Goal: Task Accomplishment & Management: Use online tool/utility

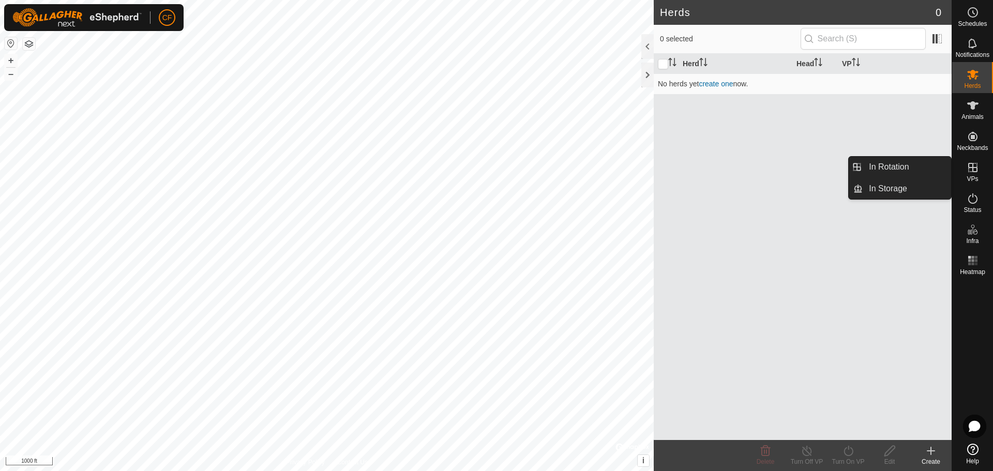
click at [975, 171] on icon at bounding box center [973, 167] width 12 height 12
click at [975, 163] on icon at bounding box center [973, 167] width 12 height 12
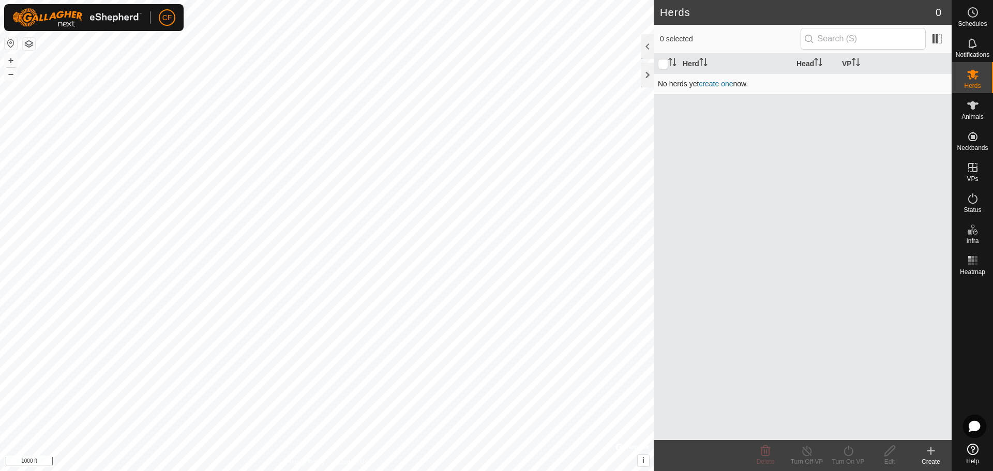
click at [717, 84] on link "create one" at bounding box center [716, 84] width 34 height 8
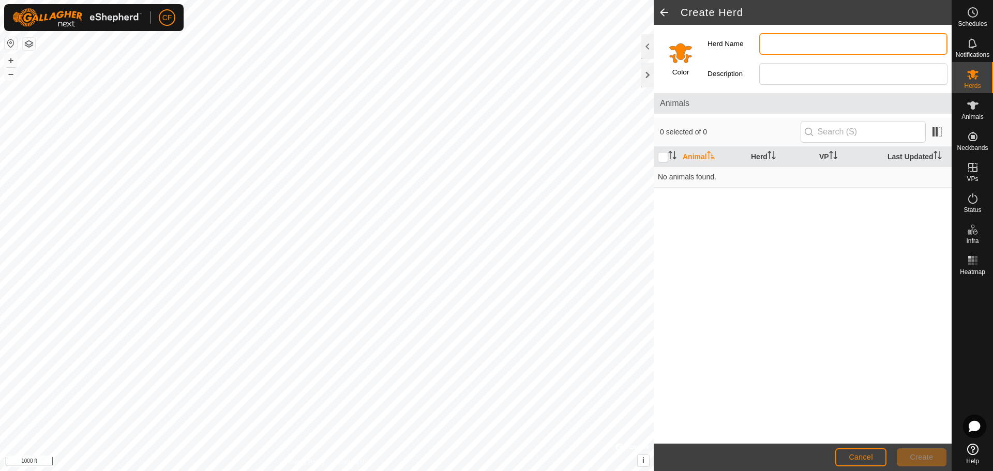
click at [782, 48] on input "Herd Name" at bounding box center [854, 44] width 188 height 22
click at [800, 45] on input "EHCC" at bounding box center [854, 44] width 188 height 22
type input "EHCC 2025 show mothers"
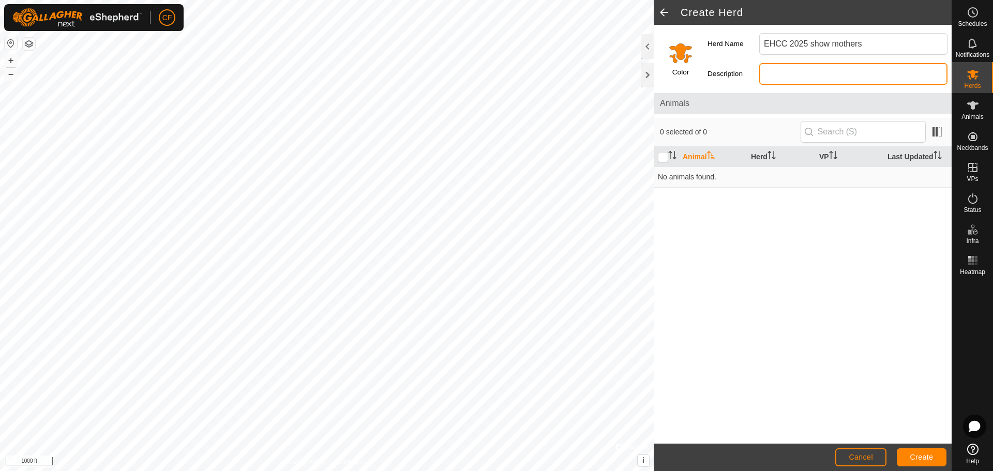
click at [800, 79] on input "Description" at bounding box center [854, 74] width 188 height 22
type input "Early calvers"
click at [807, 224] on div "Animal Herd VP Last Updated No animals found." at bounding box center [803, 295] width 298 height 297
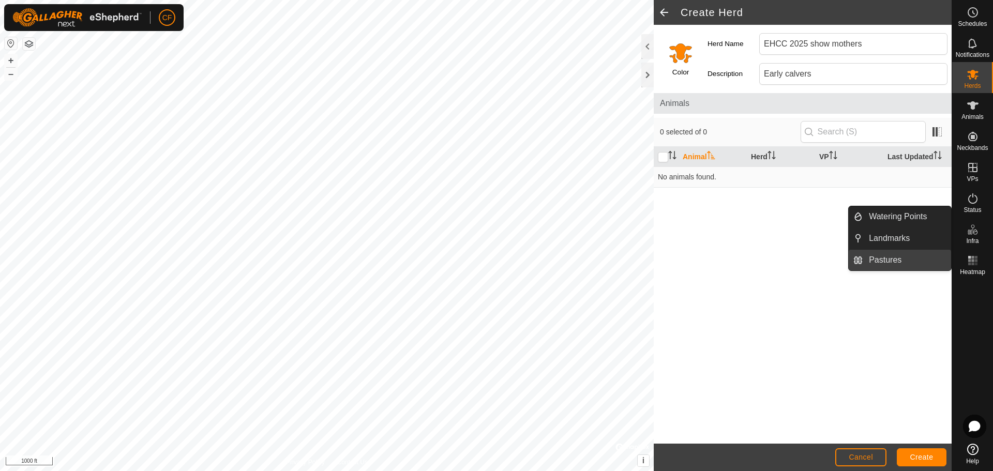
click at [891, 259] on link "Pastures" at bounding box center [907, 260] width 88 height 21
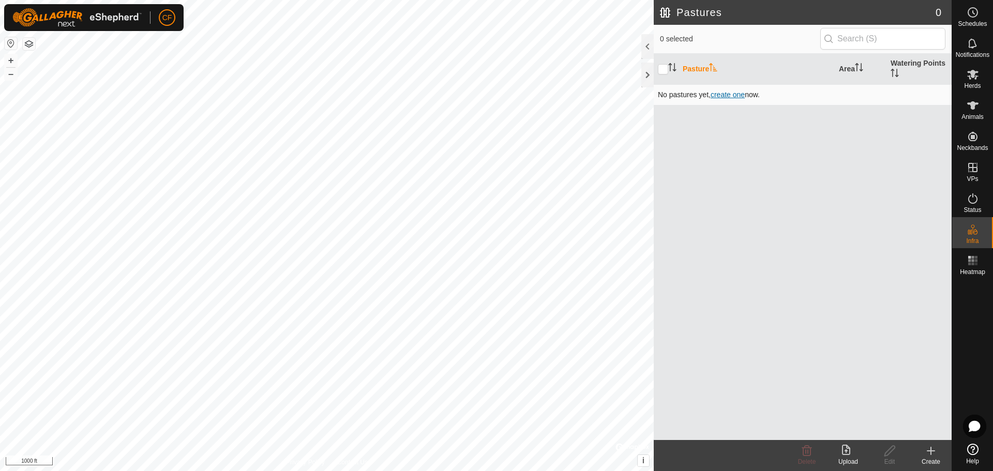
click at [736, 92] on span "create one" at bounding box center [728, 95] width 34 height 8
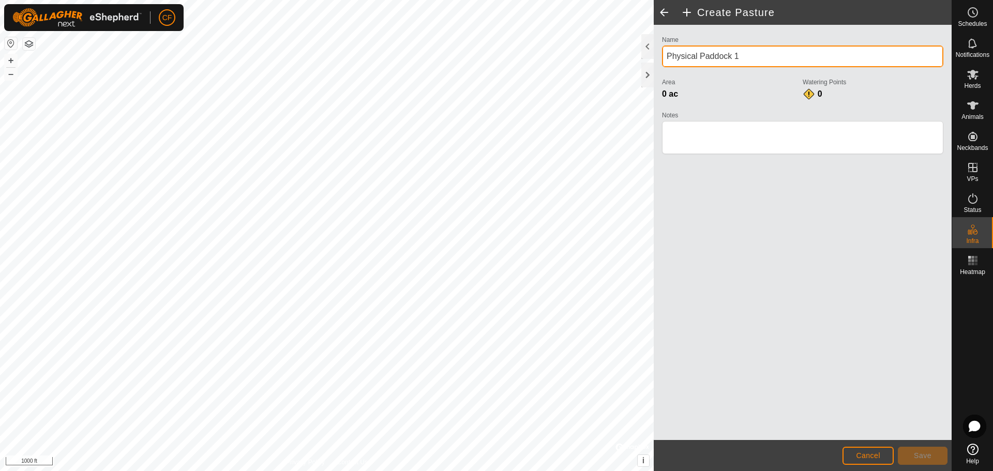
drag, startPoint x: 741, startPoint y: 58, endPoint x: 663, endPoint y: 65, distance: 78.5
click at [663, 65] on input "Physical Paddock 1" at bounding box center [802, 57] width 281 height 22
type input "Limestone winter paddock"
click at [772, 204] on div "Name Limestone winter paddock Area 0 ac Watering Points 0 Notes" at bounding box center [803, 232] width 298 height 415
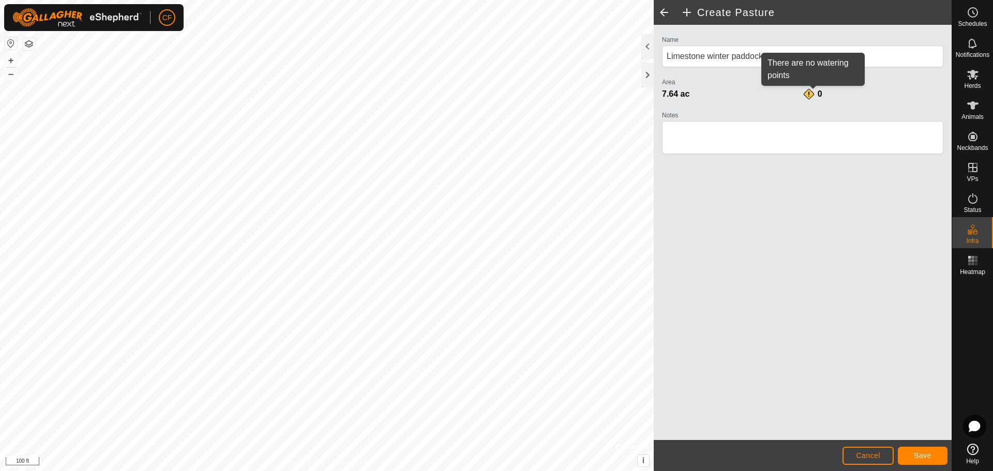
click at [816, 96] on div "0" at bounding box center [813, 94] width 21 height 12
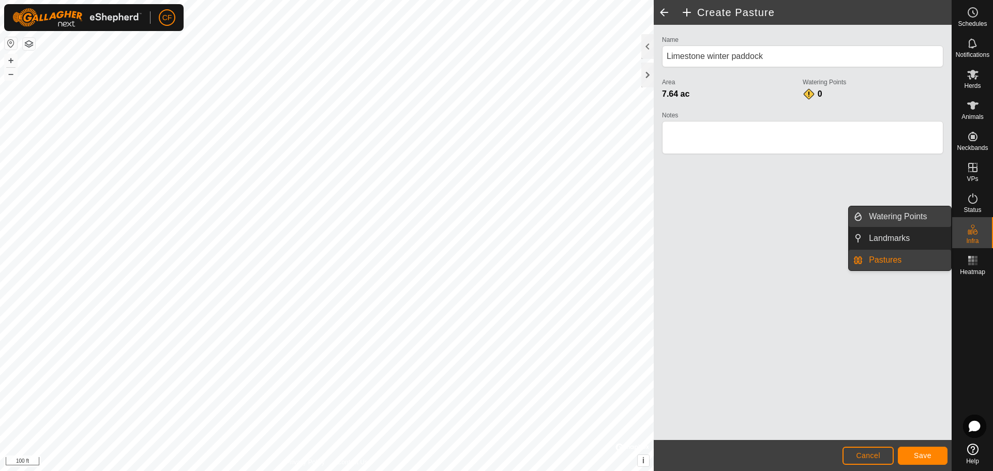
click at [911, 217] on link "Watering Points" at bounding box center [907, 216] width 88 height 21
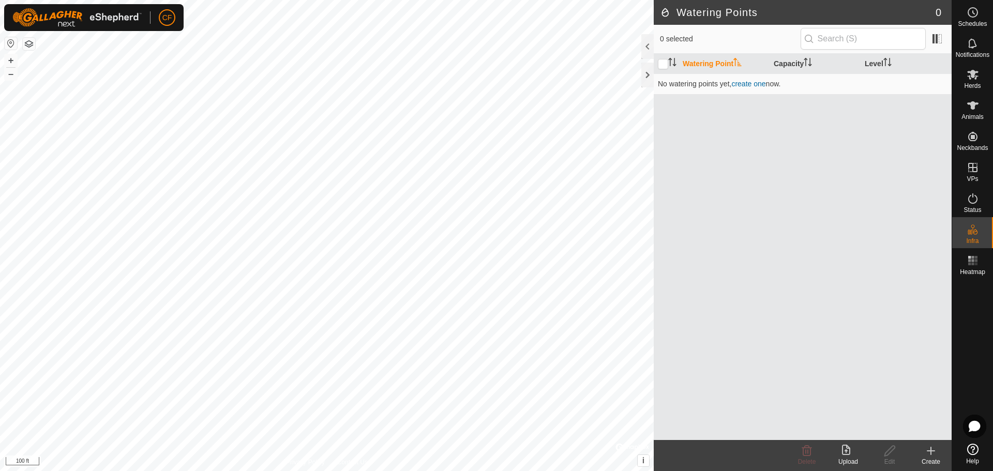
click at [931, 454] on icon at bounding box center [931, 451] width 0 height 7
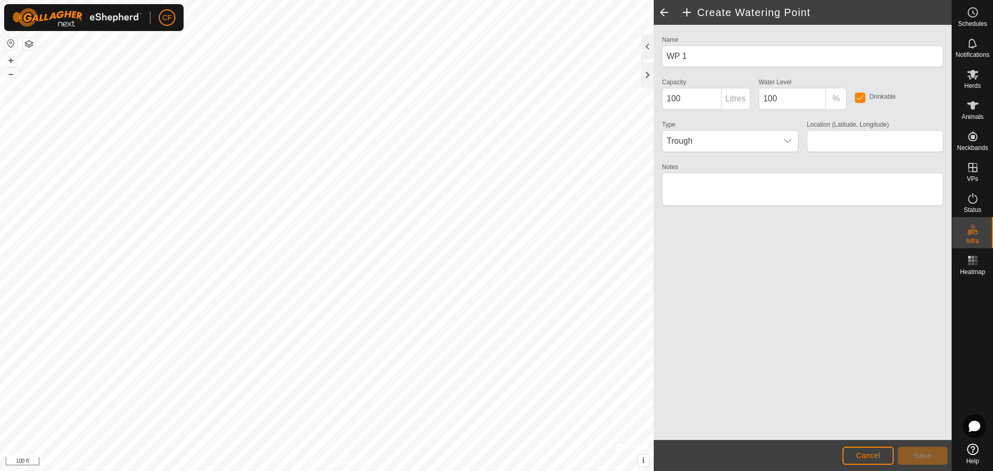
type input "45.433329, -76.149812"
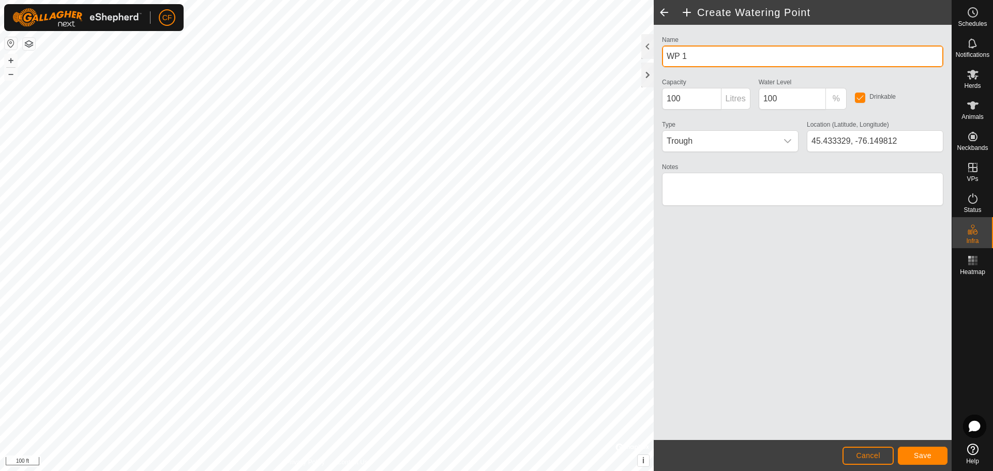
drag, startPoint x: 689, startPoint y: 58, endPoint x: 659, endPoint y: 57, distance: 30.5
click at [659, 57] on div "Name WP 1" at bounding box center [803, 50] width 290 height 34
type input "Small water bowl"
click at [790, 139] on icon "dropdown trigger" at bounding box center [788, 141] width 8 height 8
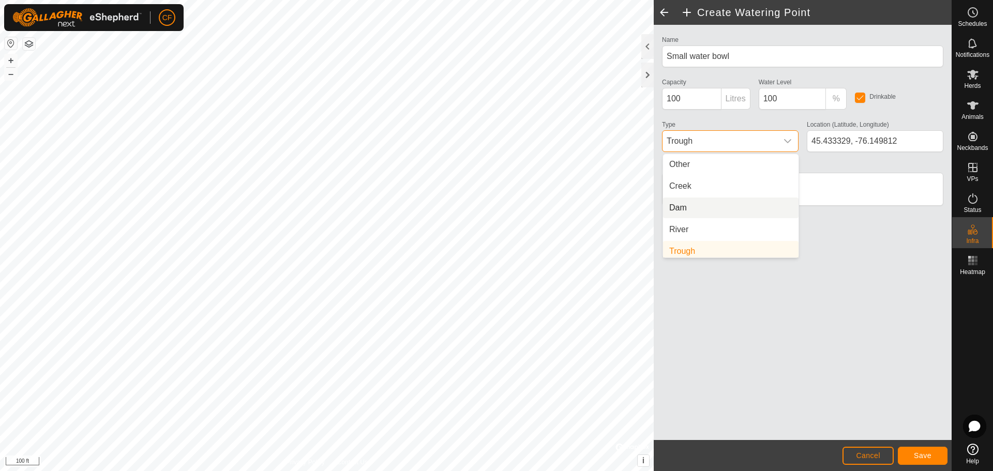
scroll to position [4, 0]
click at [718, 246] on li "Trough" at bounding box center [731, 247] width 136 height 21
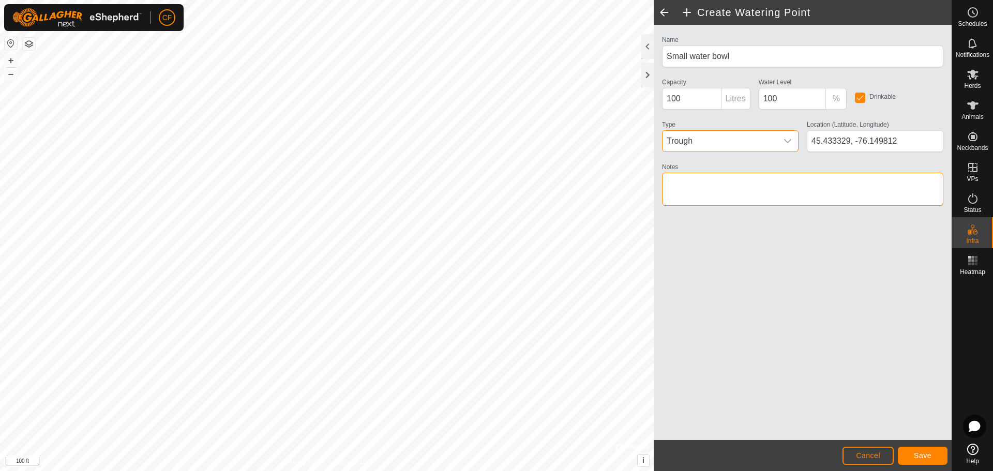
click at [703, 187] on textarea "Notes" at bounding box center [802, 189] width 281 height 33
type textarea "[PERSON_NAME] single bowl"
click at [923, 460] on button "Save" at bounding box center [923, 456] width 50 height 18
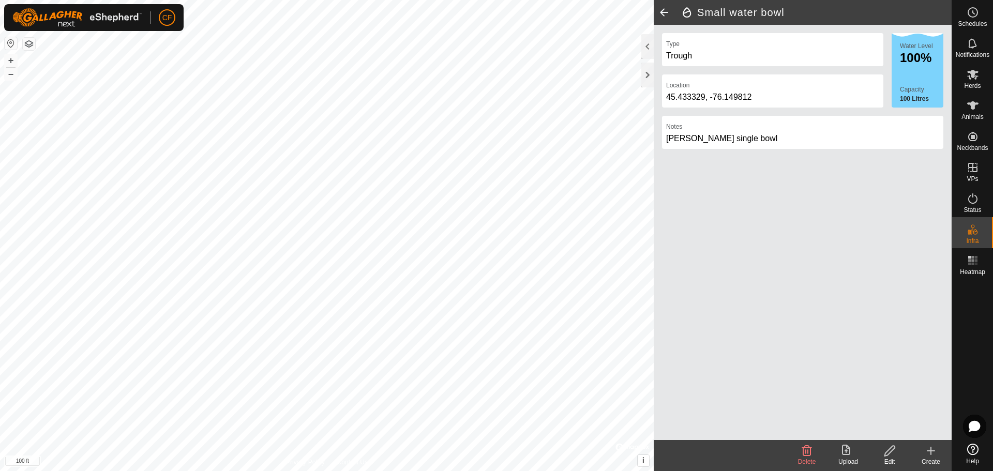
click at [934, 451] on icon at bounding box center [931, 451] width 7 height 0
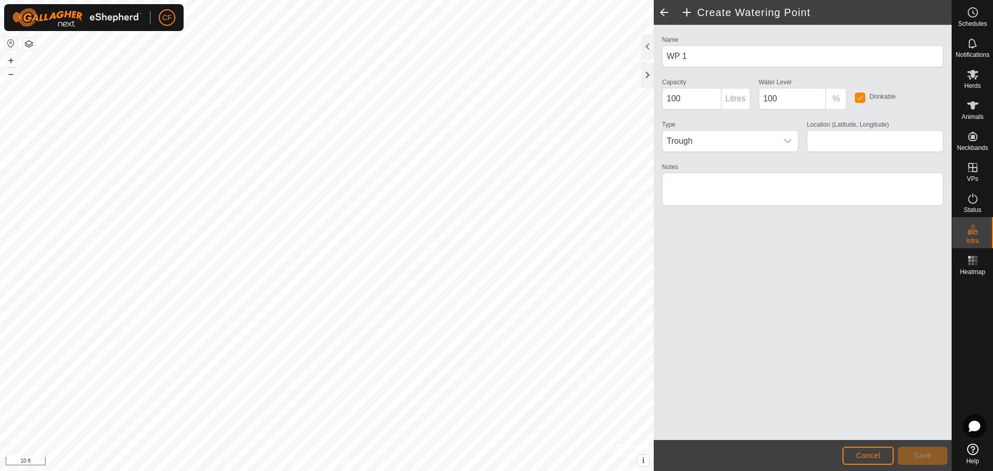
type input "45.433500, -76.150079"
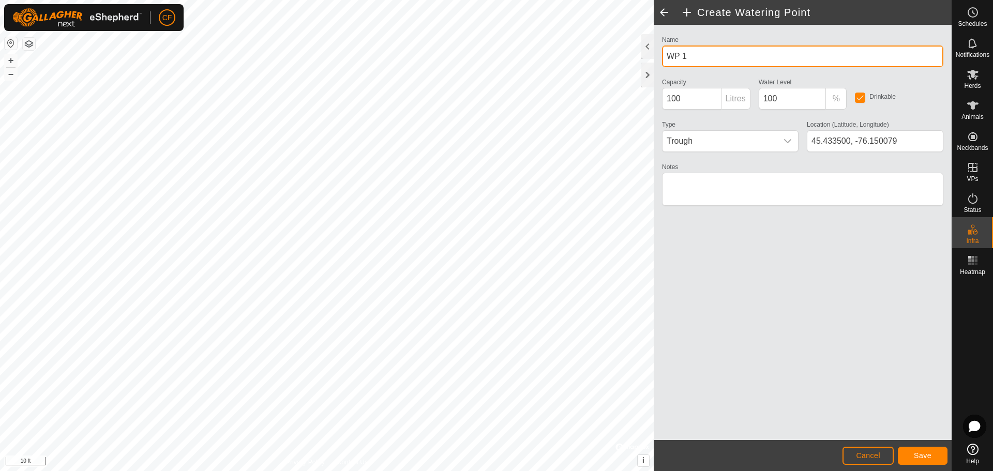
click at [668, 55] on input "WP 1" at bounding box center [802, 57] width 281 height 22
type input "Large Water bowl"
click at [700, 183] on textarea "Notes" at bounding box center [802, 189] width 281 height 33
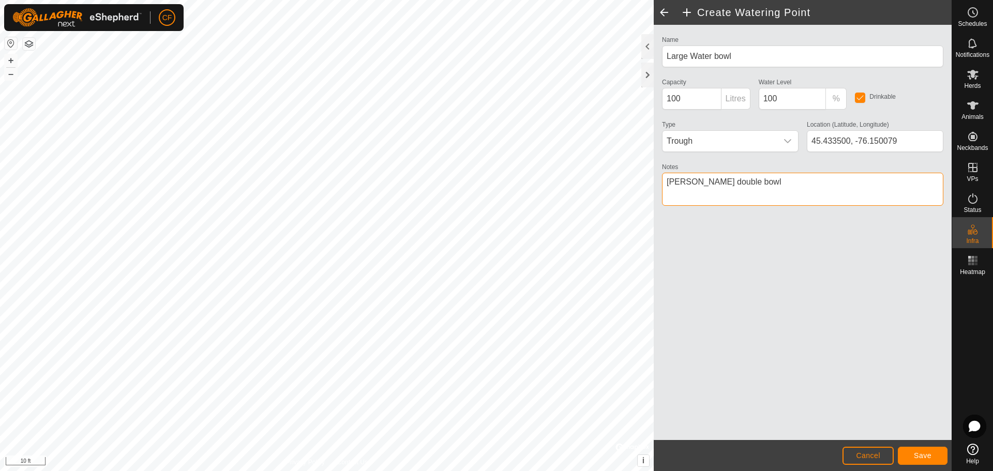
type textarea "[PERSON_NAME] double bowl"
click at [926, 453] on span "Save" at bounding box center [923, 456] width 18 height 8
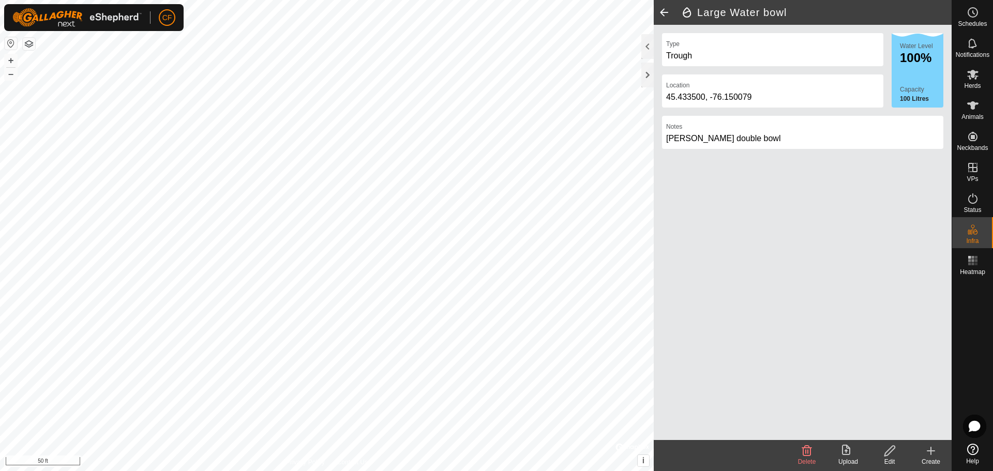
click at [936, 452] on icon at bounding box center [931, 451] width 12 height 12
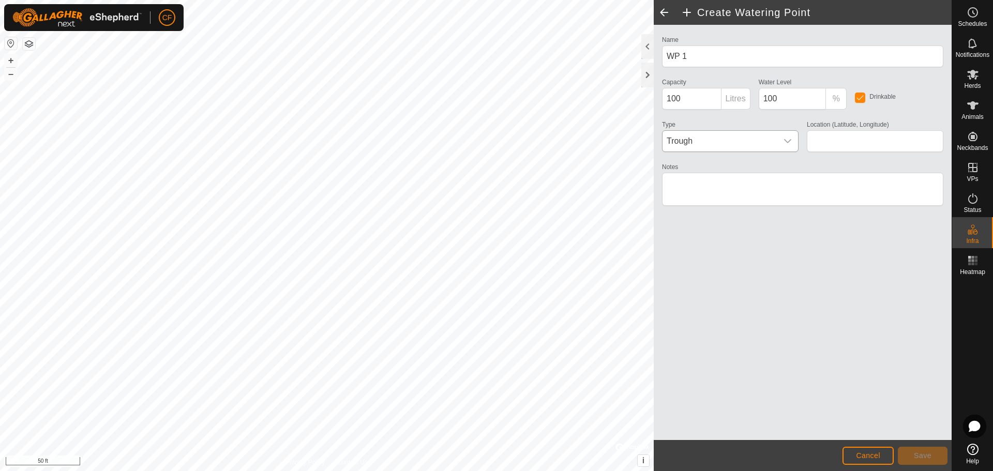
click at [792, 139] on icon "dropdown trigger" at bounding box center [788, 141] width 8 height 8
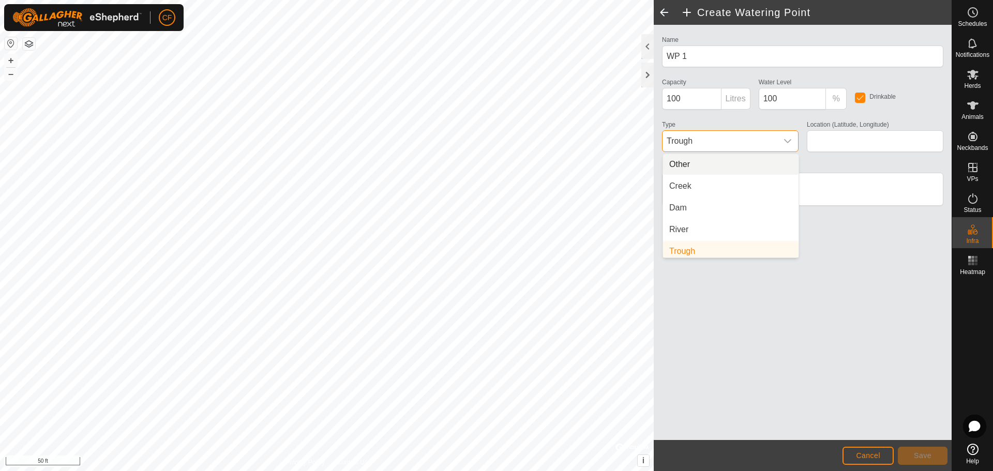
scroll to position [4, 0]
click at [685, 179] on li "Creek" at bounding box center [731, 182] width 136 height 21
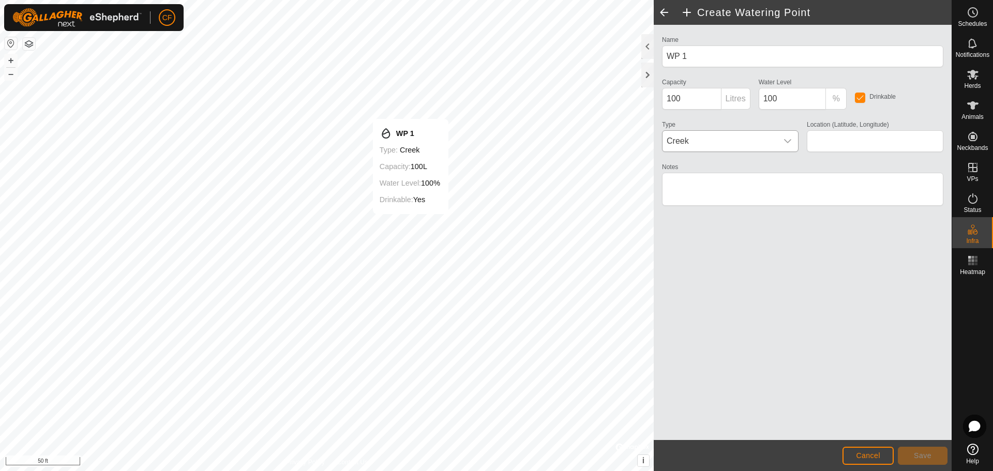
type input "45.433451, -76.150294"
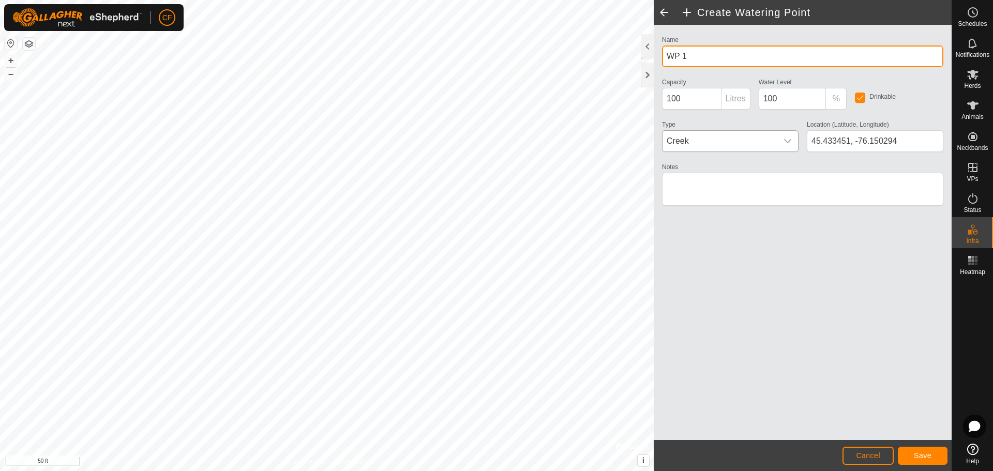
drag, startPoint x: 691, startPoint y: 53, endPoint x: 667, endPoint y: 52, distance: 24.3
click at [667, 52] on input "WP 1" at bounding box center [802, 57] width 281 height 22
type input "Creek"
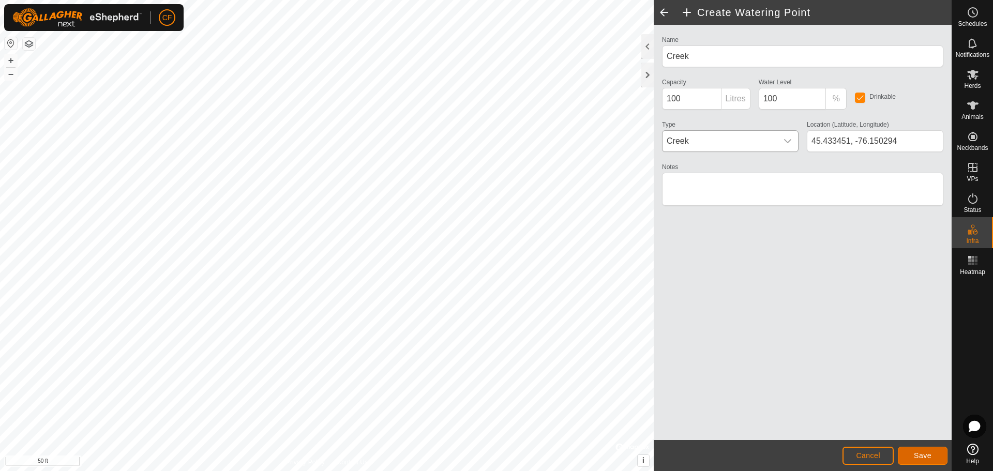
click at [924, 462] on button "Save" at bounding box center [923, 456] width 50 height 18
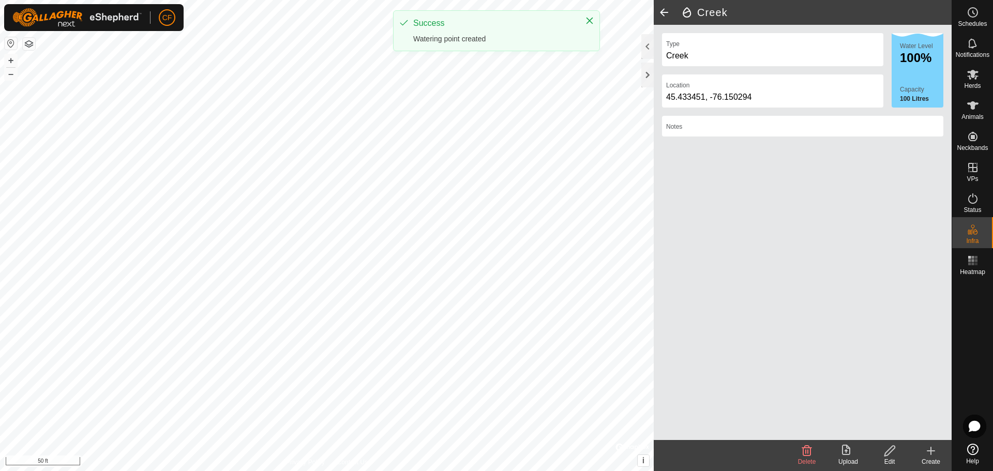
click at [662, 10] on span at bounding box center [664, 12] width 21 height 25
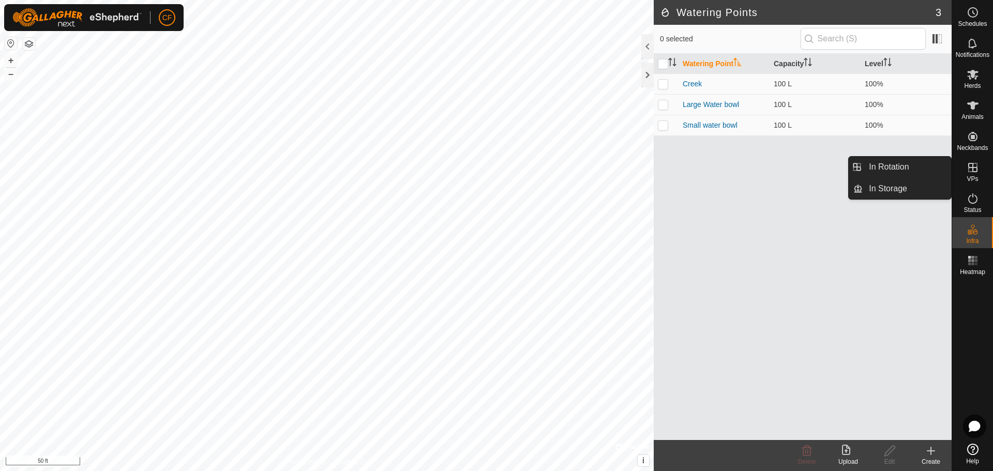
click at [975, 172] on icon at bounding box center [973, 167] width 9 height 9
click at [971, 170] on icon at bounding box center [973, 167] width 12 height 12
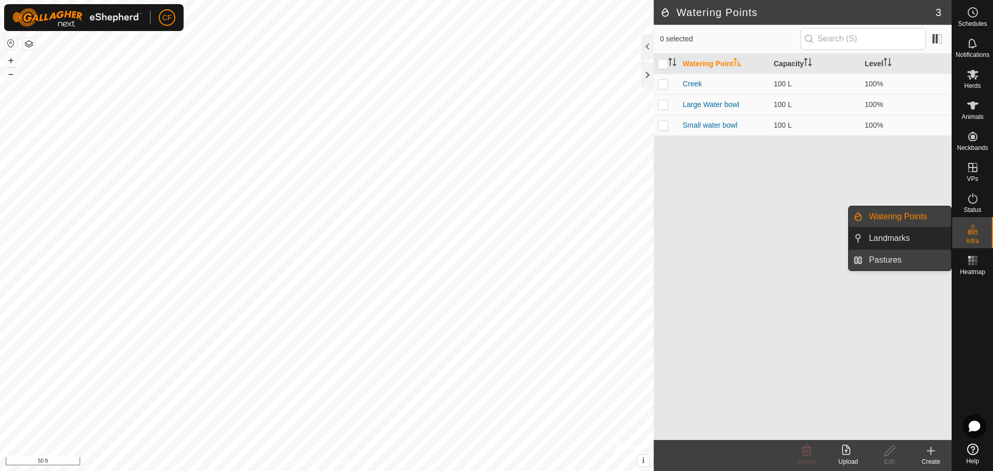
click at [887, 255] on link "Pastures" at bounding box center [907, 260] width 88 height 21
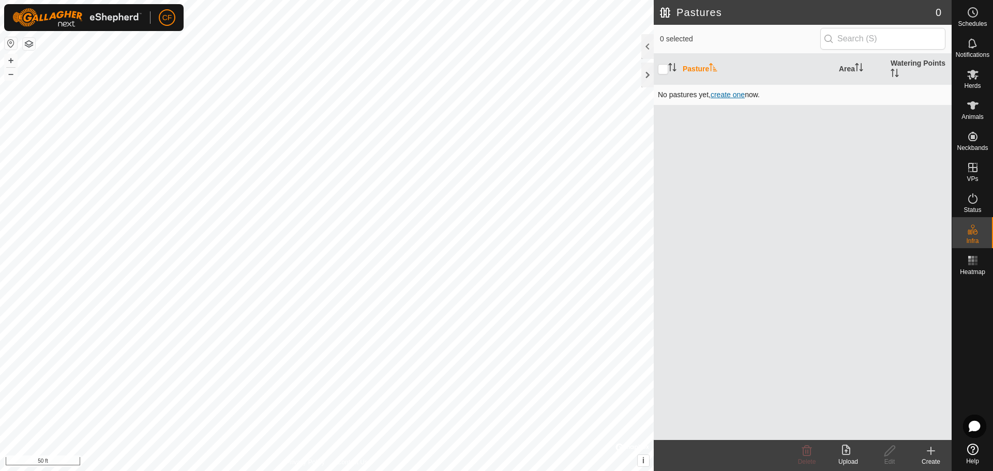
click at [727, 96] on span "create one" at bounding box center [728, 95] width 34 height 8
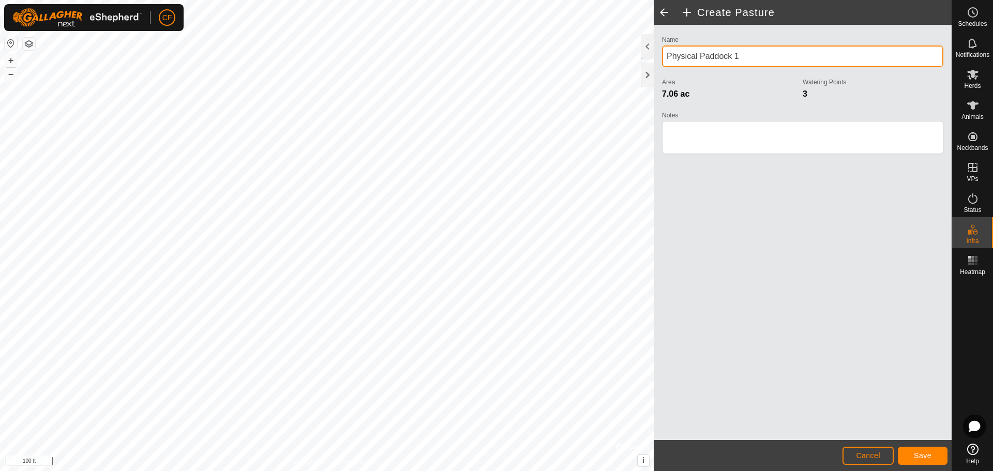
drag, startPoint x: 752, startPoint y: 54, endPoint x: 665, endPoint y: 61, distance: 87.2
click at [665, 61] on input "Physical Paddock 1" at bounding box center [802, 57] width 281 height 22
type input "Winter Paddock"
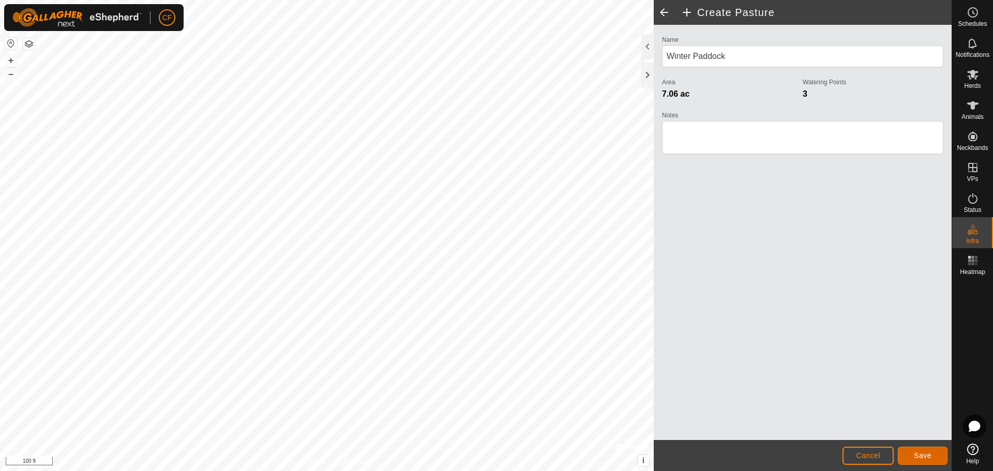
click at [930, 458] on span "Save" at bounding box center [923, 456] width 18 height 8
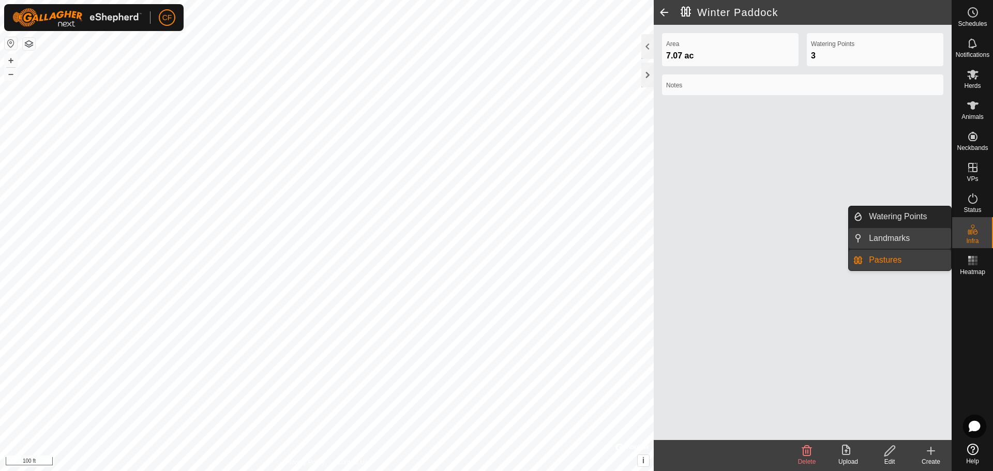
click at [893, 236] on link "Landmarks" at bounding box center [907, 238] width 88 height 21
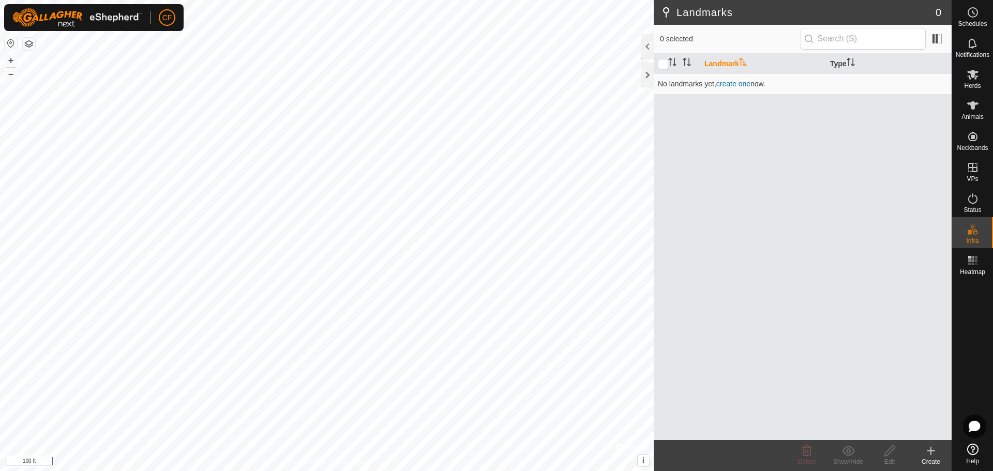
click at [929, 454] on icon at bounding box center [931, 451] width 12 height 12
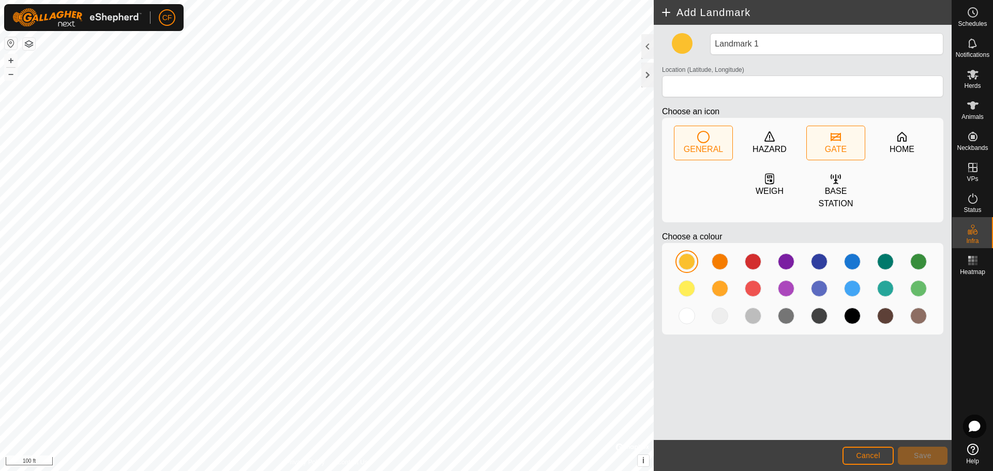
click at [845, 144] on div "GATE" at bounding box center [836, 149] width 22 height 12
click at [885, 263] on div at bounding box center [886, 262] width 17 height 17
type input "45.434354, -76.151824"
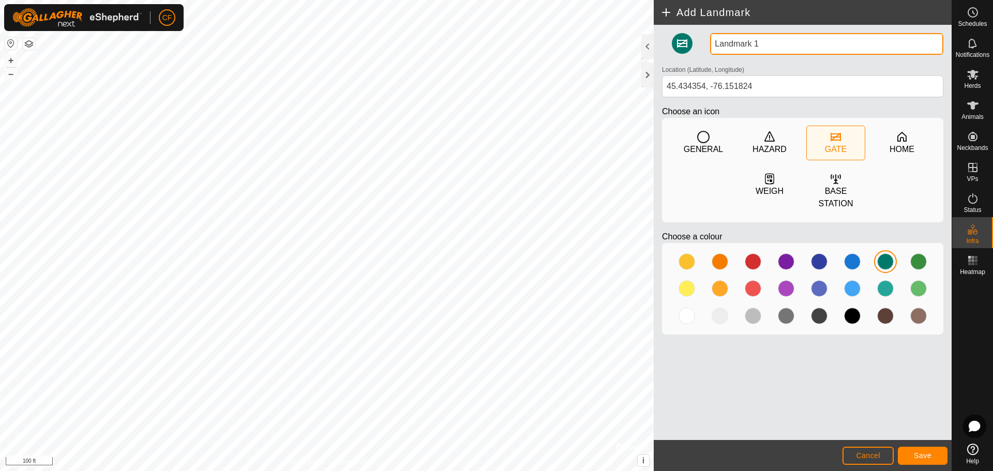
drag, startPoint x: 760, startPoint y: 44, endPoint x: 703, endPoint y: 49, distance: 56.6
click at [703, 49] on div "Landmark 1 Location (Latitude, Longitude) [GEOGRAPHIC_DATA] Choose an icon GENE…" at bounding box center [803, 188] width 290 height 310
type input "12ft gate"
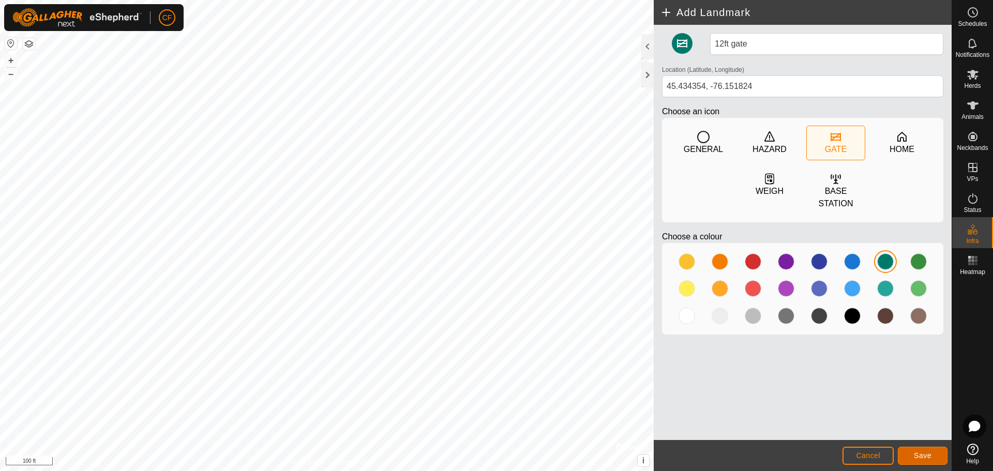
click at [927, 452] on span "Save" at bounding box center [923, 456] width 18 height 8
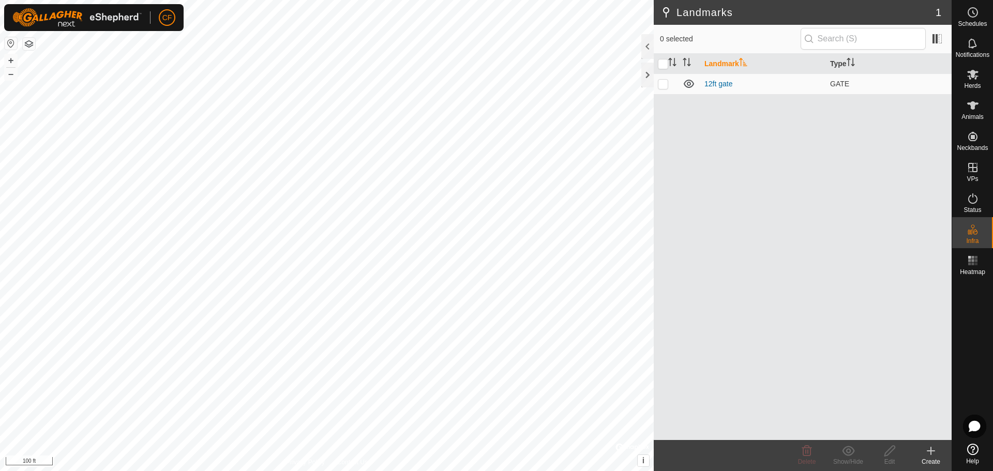
click at [928, 453] on icon at bounding box center [931, 451] width 12 height 12
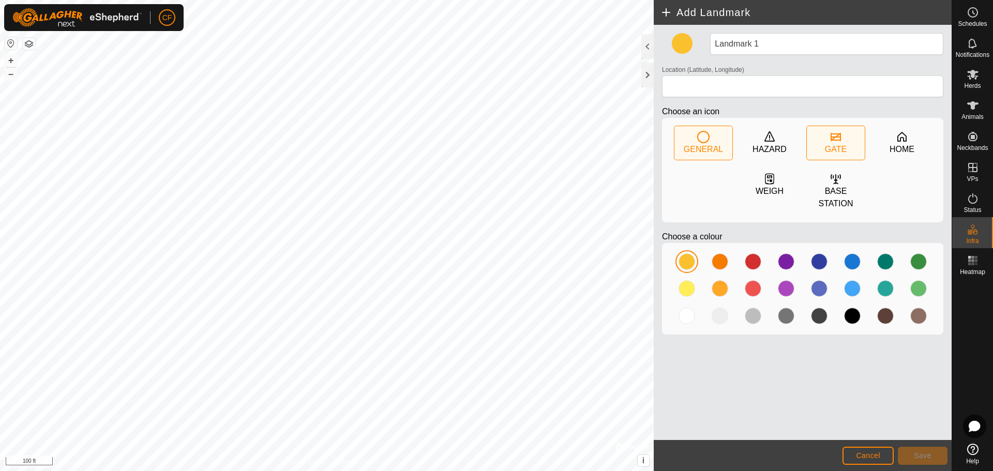
click at [832, 138] on icon at bounding box center [836, 137] width 12 height 12
click at [883, 257] on div at bounding box center [886, 262] width 17 height 17
type input "45.433657, -76.150954"
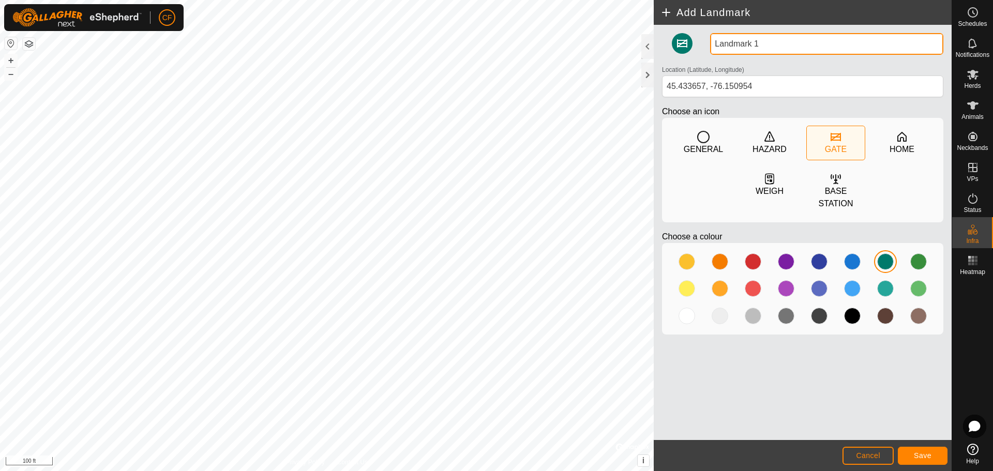
drag, startPoint x: 766, startPoint y: 46, endPoint x: 704, endPoint y: 51, distance: 62.8
click at [704, 51] on div "Landmark 1 Location (Latitude, Longitude) [GEOGRAPHIC_DATA] Choose an icon GENE…" at bounding box center [803, 188] width 290 height 310
type input "12ft gate"
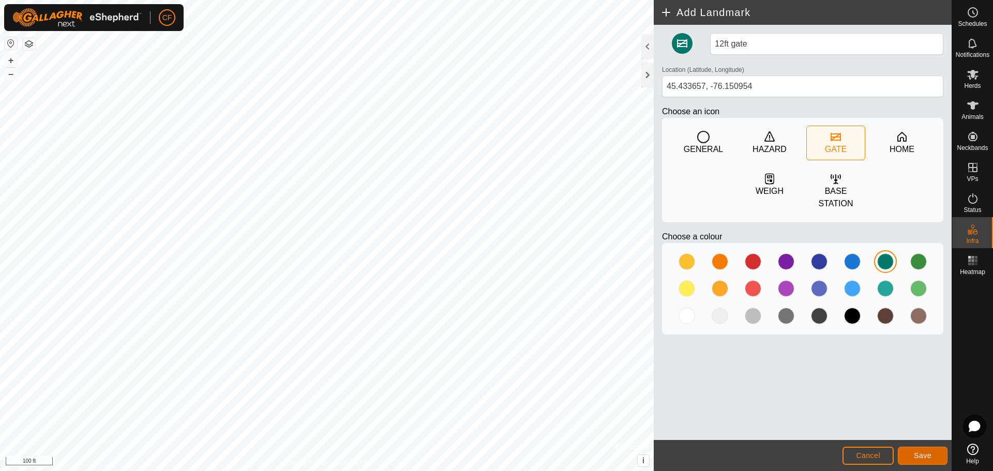
click at [922, 457] on span "Save" at bounding box center [923, 456] width 18 height 8
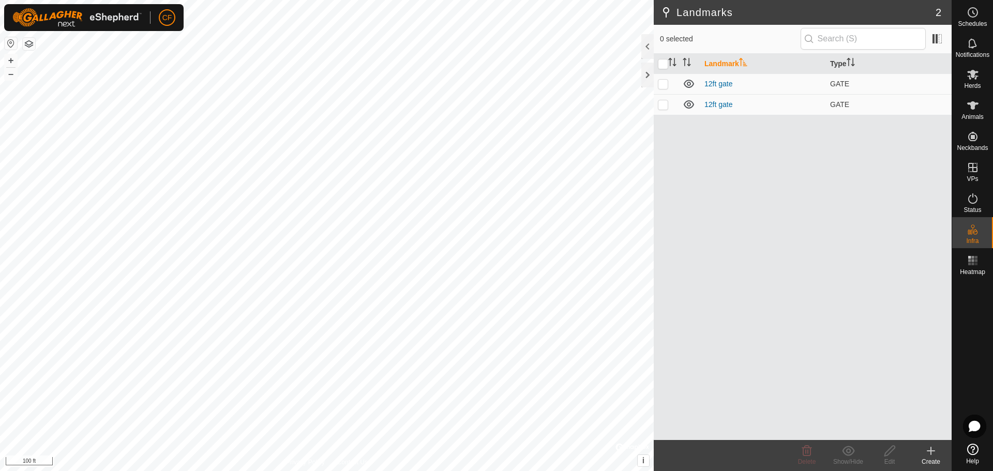
click at [929, 447] on icon at bounding box center [931, 451] width 12 height 12
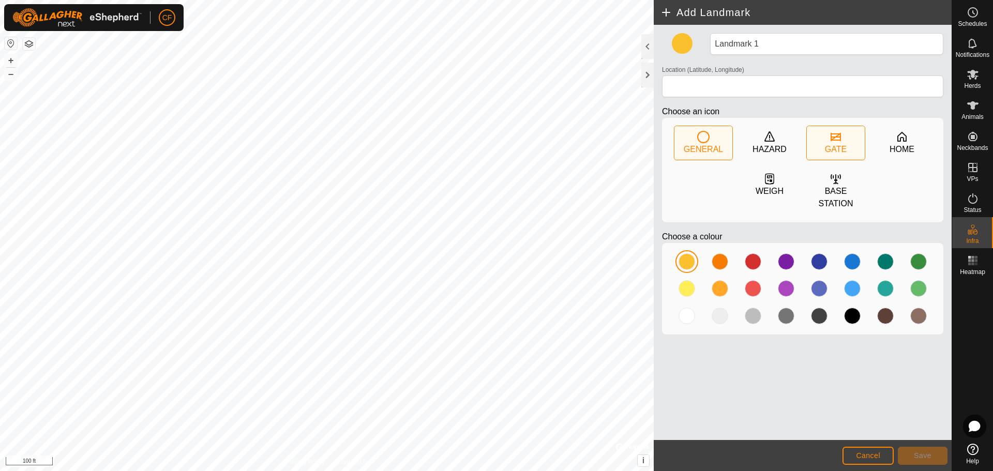
click at [843, 141] on div "GATE" at bounding box center [836, 143] width 58 height 34
click at [880, 267] on div at bounding box center [886, 262] width 17 height 17
type input "45.433895, -76.149473"
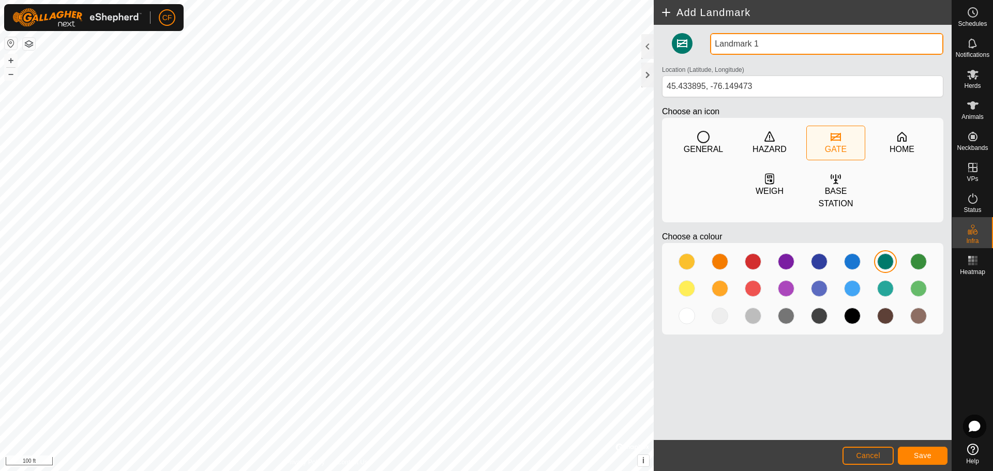
drag, startPoint x: 762, startPoint y: 45, endPoint x: 695, endPoint y: 50, distance: 67.4
click at [695, 50] on div "Landmark 1 Location (Latitude, Longitude) [GEOGRAPHIC_DATA] Choose an icon GENE…" at bounding box center [803, 188] width 290 height 310
type input "4ft gate"
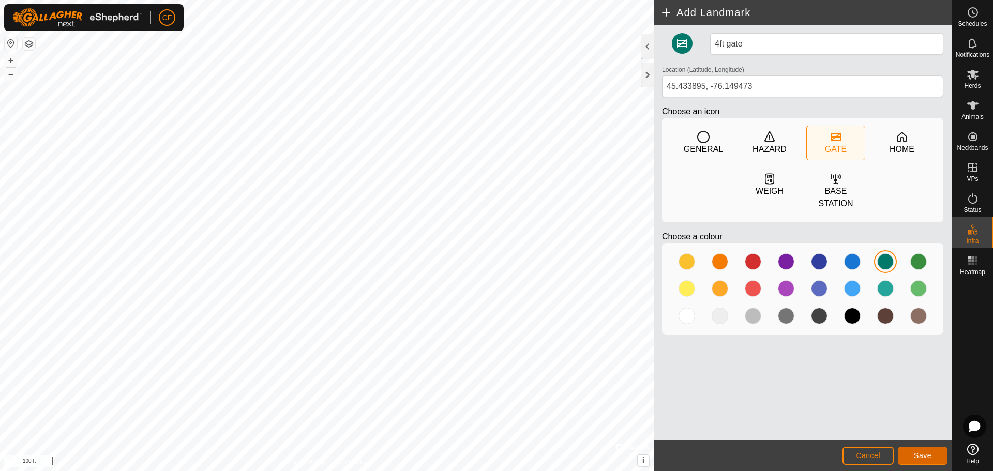
click at [918, 454] on span "Save" at bounding box center [923, 456] width 18 height 8
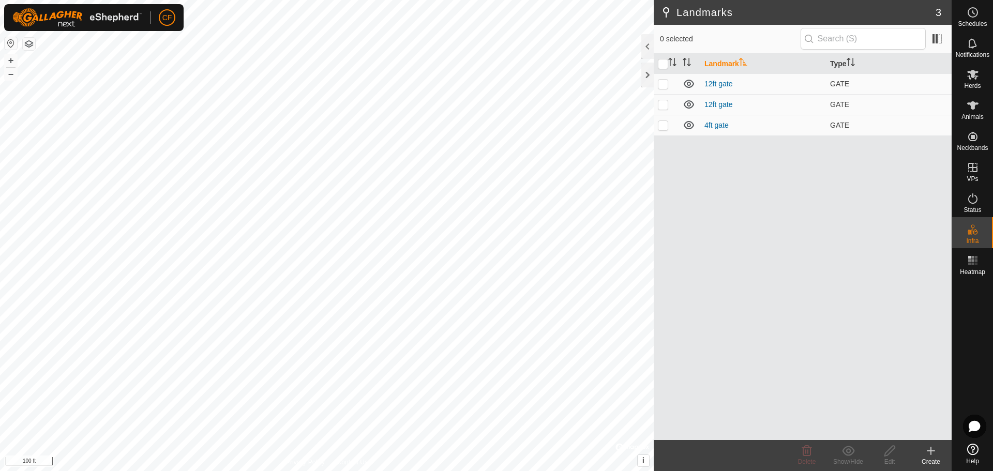
click at [930, 451] on icon at bounding box center [931, 451] width 7 height 0
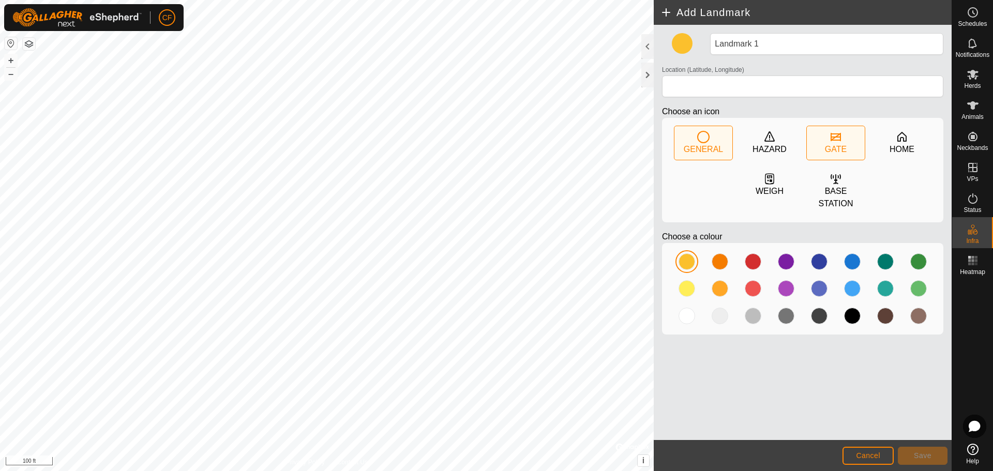
click at [848, 132] on div "GATE" at bounding box center [836, 143] width 58 height 34
click at [883, 261] on div at bounding box center [886, 262] width 17 height 17
type input "45.432038, -76.154795"
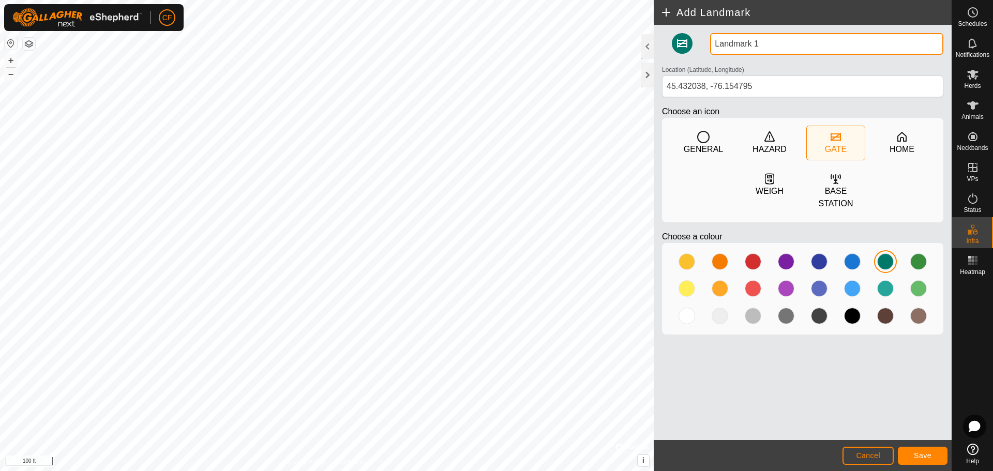
drag, startPoint x: 769, startPoint y: 43, endPoint x: 697, endPoint y: 55, distance: 73.3
click at [697, 55] on div "Landmark 1 Location (Latitude, Longitude) [GEOGRAPHIC_DATA] Choose an icon GENE…" at bounding box center [803, 188] width 290 height 310
type input "20ft gate"
click at [934, 452] on button "Save" at bounding box center [923, 456] width 50 height 18
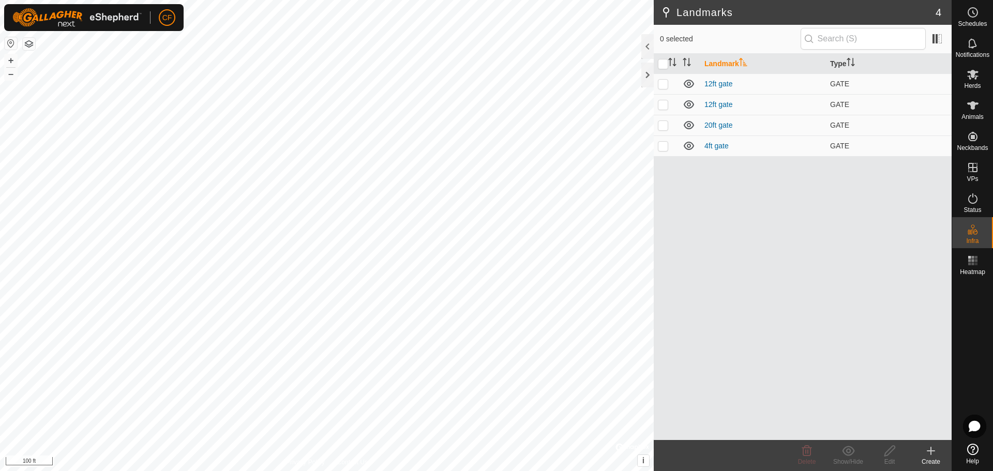
click at [927, 453] on icon at bounding box center [931, 451] width 12 height 12
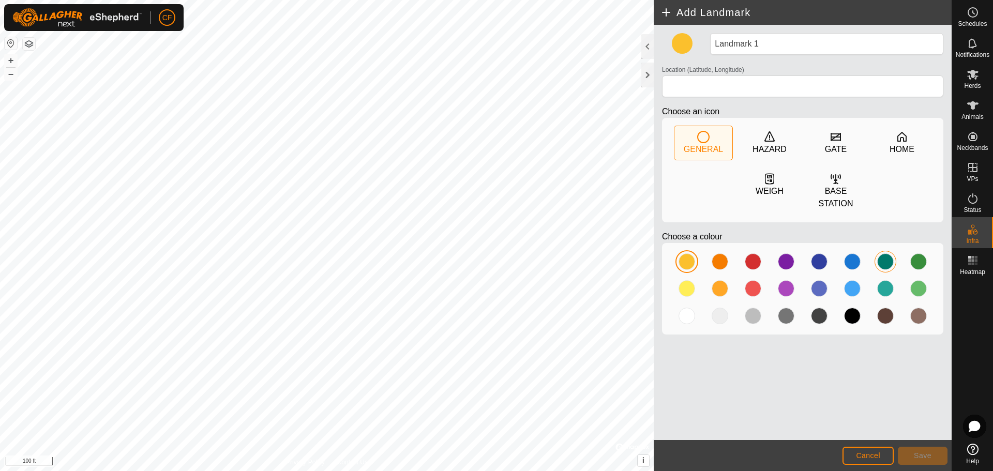
click at [889, 267] on div at bounding box center [886, 262] width 17 height 17
type input "45.433527, -76.156840"
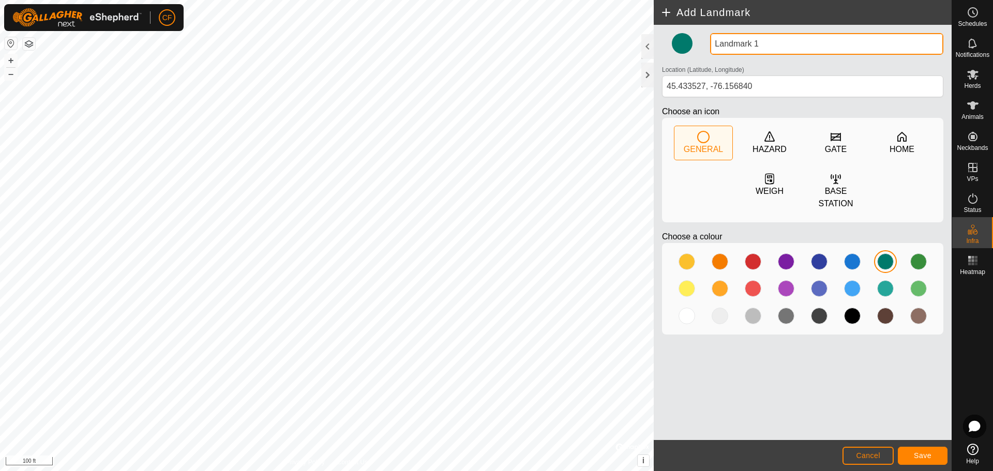
drag, startPoint x: 778, startPoint y: 43, endPoint x: 703, endPoint y: 49, distance: 75.7
click at [703, 49] on div "Landmark 1 Location (Latitude, Longitude) [GEOGRAPHIC_DATA] Choose an icon GENE…" at bounding box center [803, 188] width 290 height 310
type input "16ft gate"
click at [920, 456] on span "Save" at bounding box center [923, 456] width 18 height 8
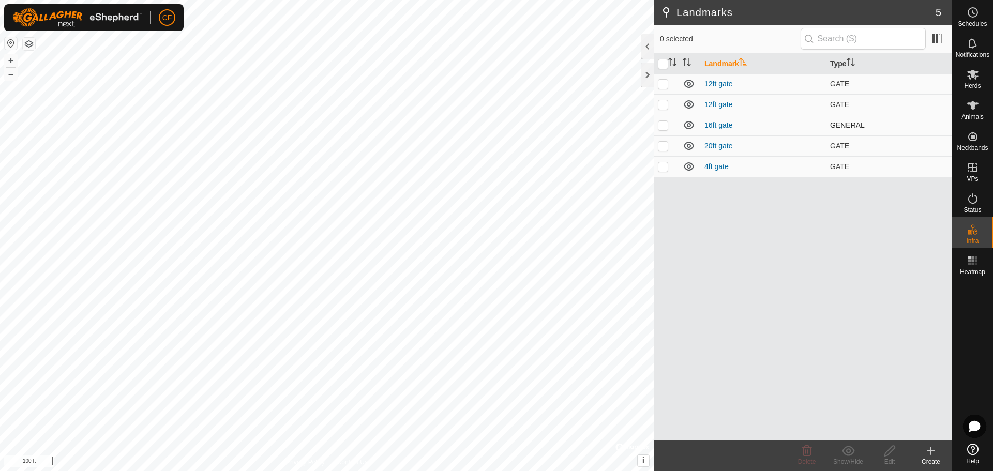
click at [850, 125] on span "GENERAL" at bounding box center [847, 125] width 35 height 8
click at [664, 125] on p-checkbox at bounding box center [663, 125] width 10 height 8
checkbox input "true"
click at [889, 452] on icon at bounding box center [890, 451] width 13 height 12
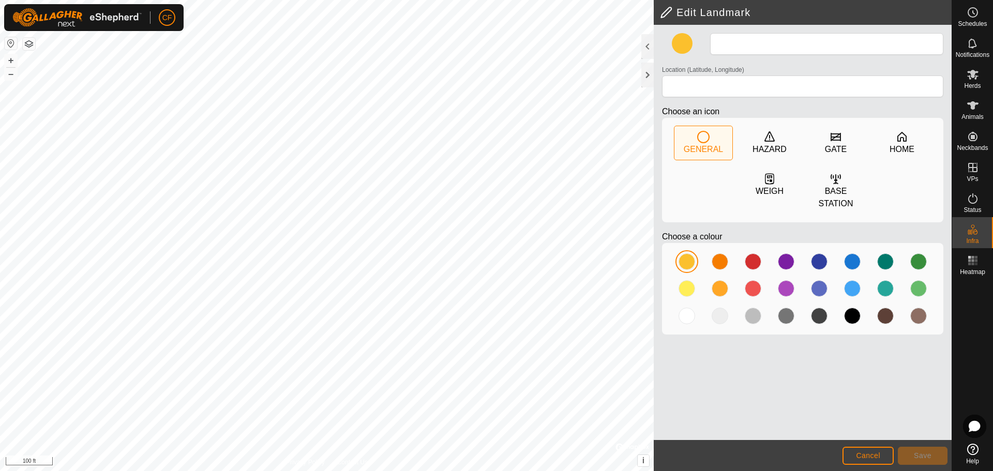
type input "16ft gate"
type input "45.433527, -76.156840"
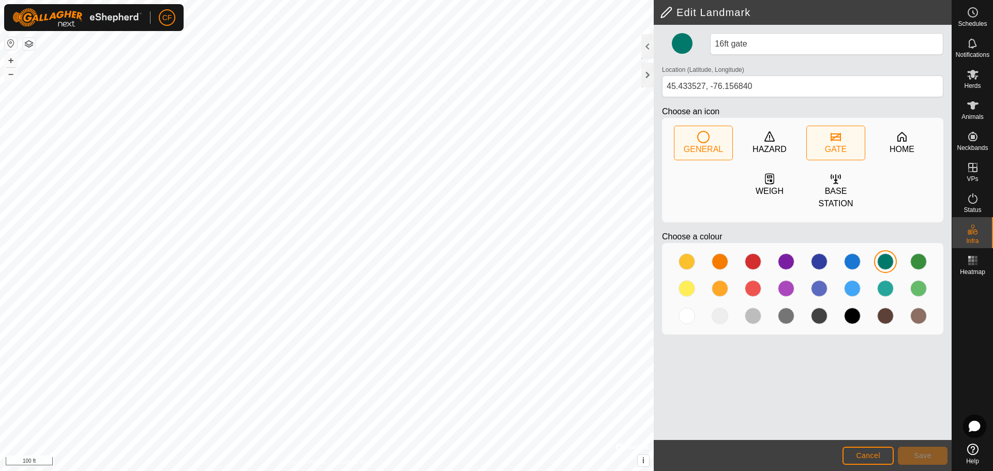
click at [838, 143] on div "GATE" at bounding box center [836, 149] width 22 height 12
click at [931, 451] on button "Save" at bounding box center [923, 456] width 50 height 18
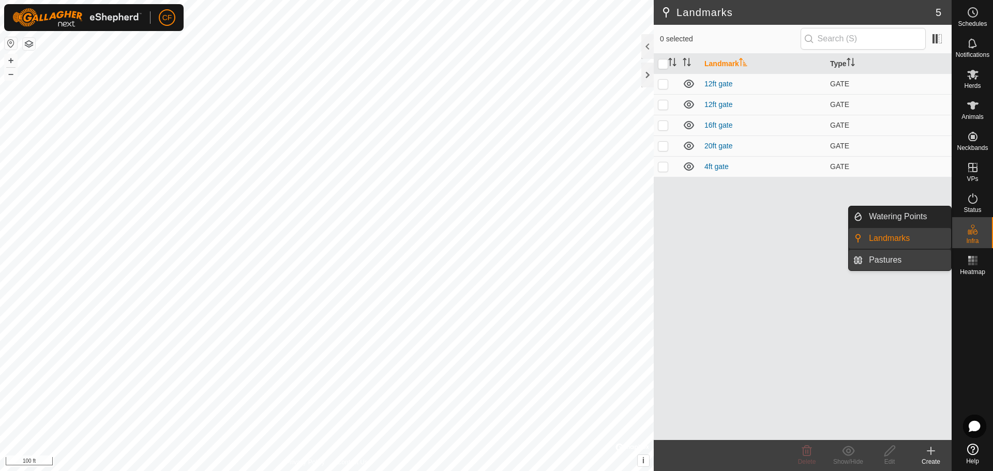
click at [888, 254] on link "Pastures" at bounding box center [907, 260] width 88 height 21
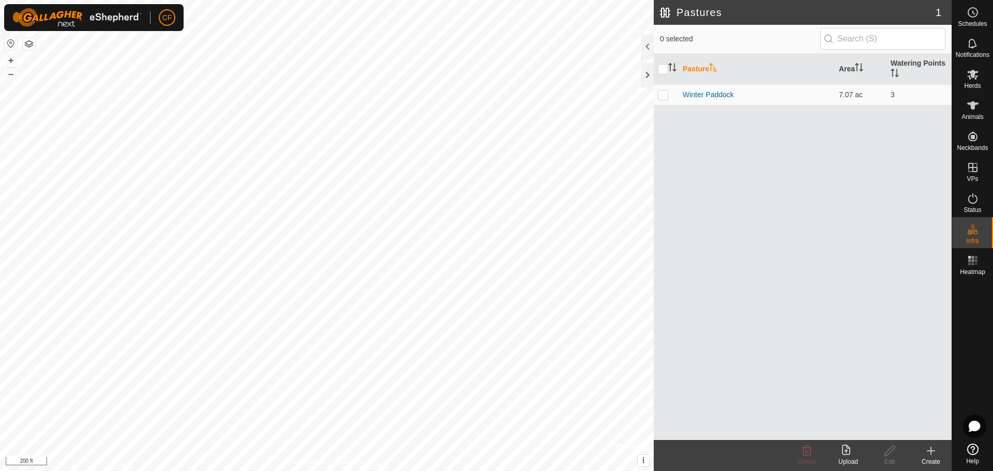
click at [932, 447] on icon at bounding box center [931, 451] width 12 height 12
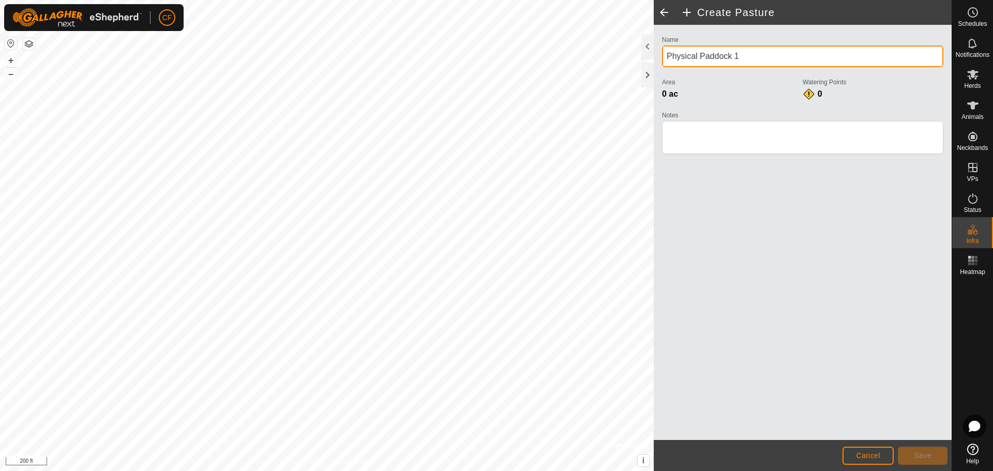
drag, startPoint x: 748, startPoint y: 49, endPoint x: 657, endPoint y: 63, distance: 91.5
click at [657, 63] on div "Name Physical Paddock 1 Area 0 ac Watering Points 0 Notes" at bounding box center [803, 232] width 298 height 415
type input "4045 Main Pasture"
click at [690, 130] on textarea "Notes" at bounding box center [802, 137] width 281 height 33
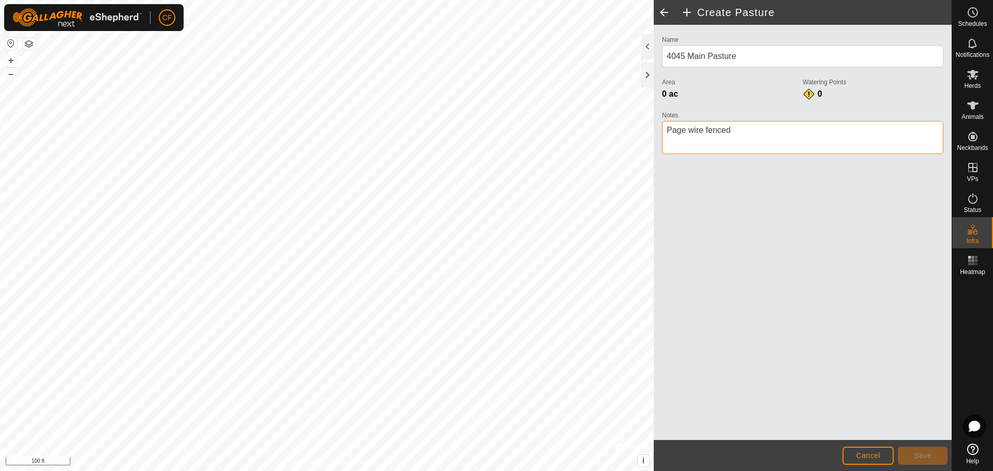
type textarea "Page wire fenced"
click at [931, 458] on span "Save" at bounding box center [923, 456] width 18 height 8
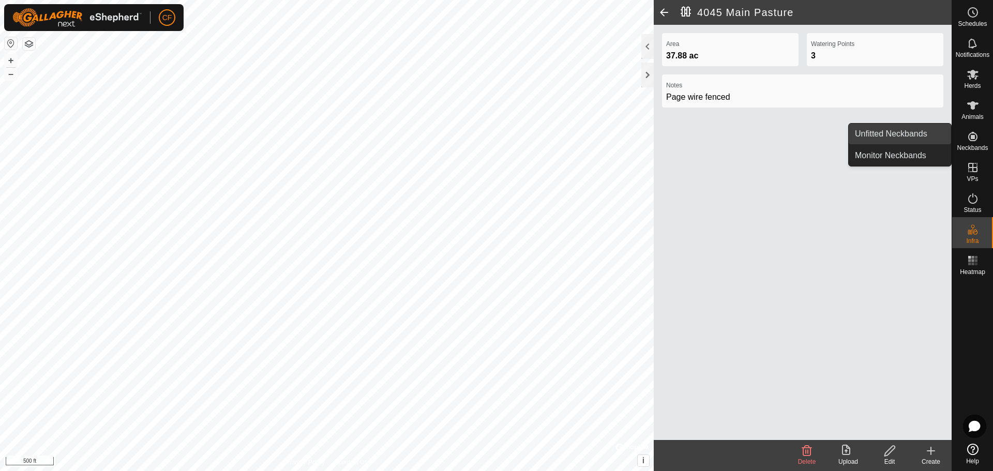
click at [901, 134] on link "Unfitted Neckbands" at bounding box center [900, 134] width 102 height 21
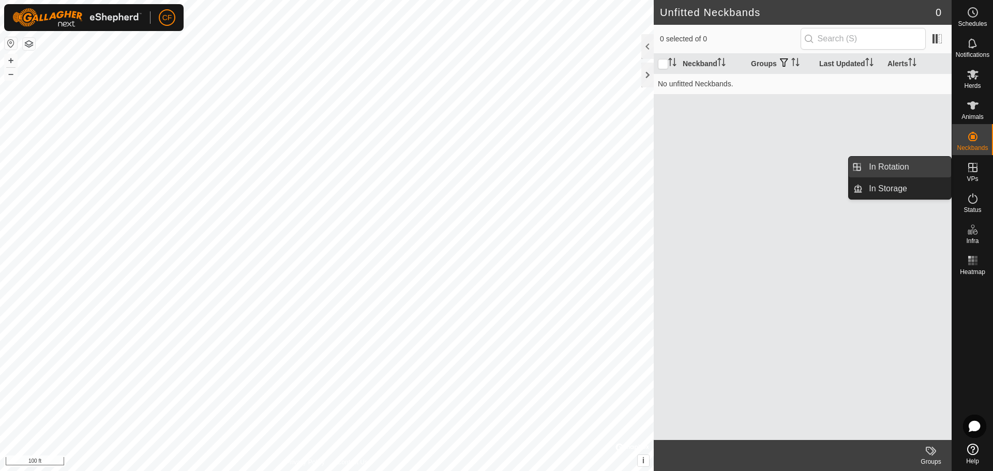
click at [889, 166] on link "In Rotation" at bounding box center [907, 167] width 88 height 21
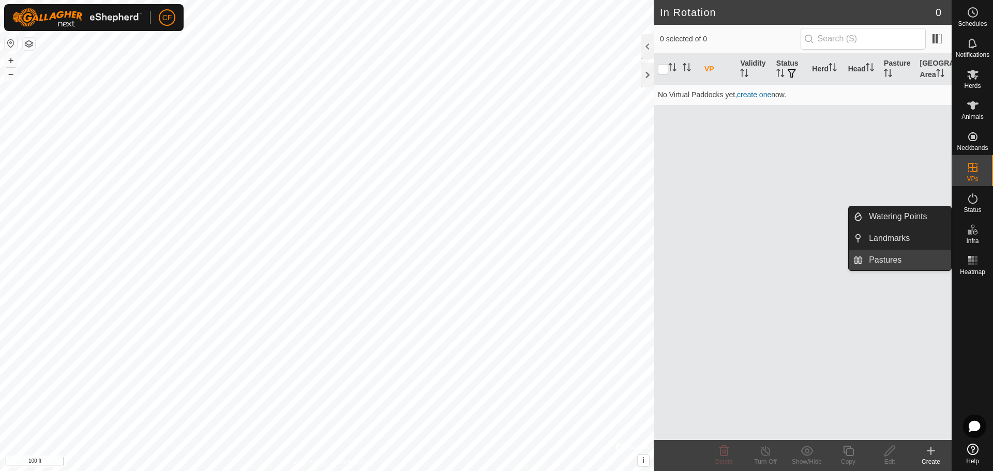
click at [894, 259] on link "Pastures" at bounding box center [907, 260] width 88 height 21
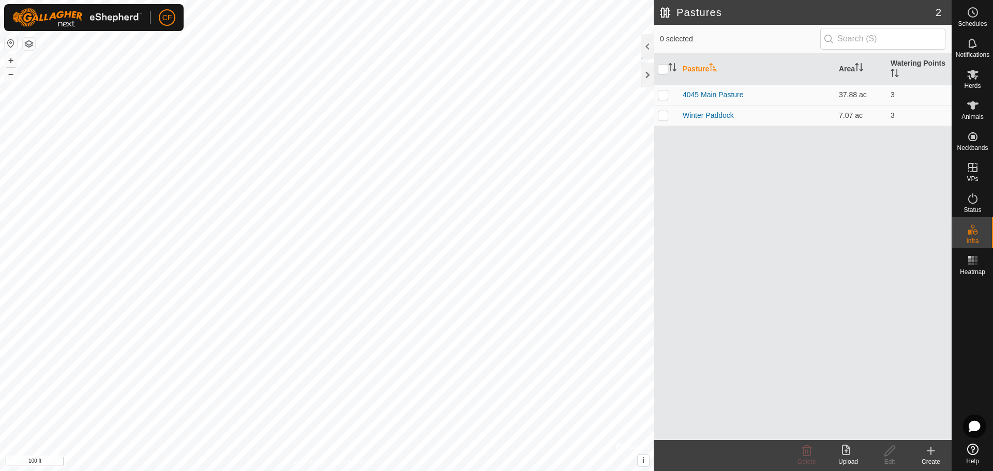
click at [930, 451] on icon at bounding box center [931, 451] width 7 height 0
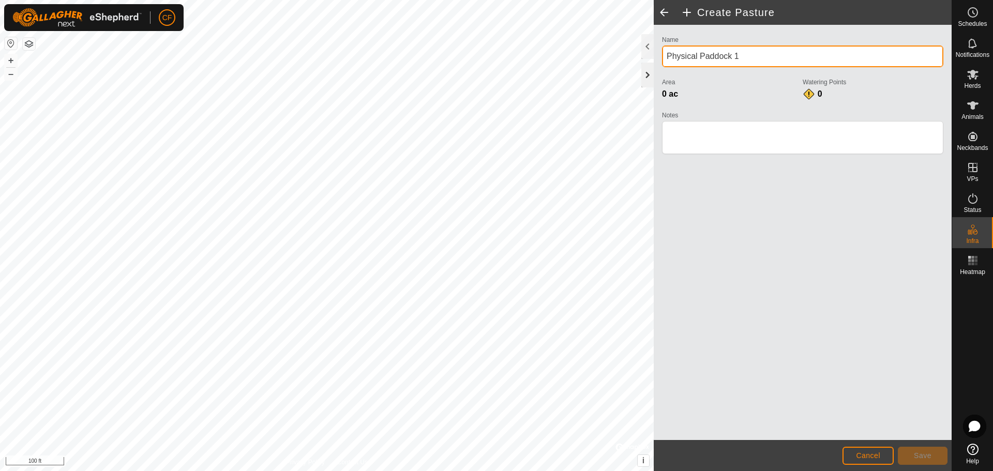
click at [636, 65] on div "Privacy Policy Contact Us + – ⇧ i © Mapbox , © OpenStreetMap , Improve this map…" at bounding box center [476, 235] width 952 height 471
click at [676, 62] on input "Alfafa behind barn" at bounding box center [802, 57] width 281 height 22
click at [680, 57] on input "Alfafa behind barn" at bounding box center [802, 57] width 281 height 22
click at [767, 54] on input "Alfalfa behind barn" at bounding box center [802, 57] width 281 height 22
type input "Alfalfa behind barn"
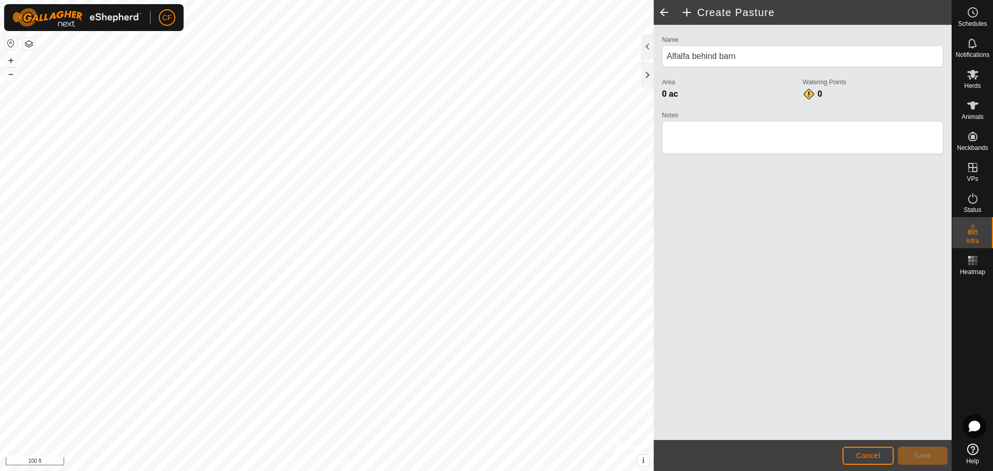
click at [767, 203] on div "Name [PERSON_NAME] behind barn Area 0 ac Watering Points 0 Notes" at bounding box center [803, 232] width 298 height 415
click at [687, 130] on textarea "Notes" at bounding box center [802, 137] width 281 height 33
type textarea "Electric fenced"
click at [931, 456] on span "Save" at bounding box center [923, 456] width 18 height 8
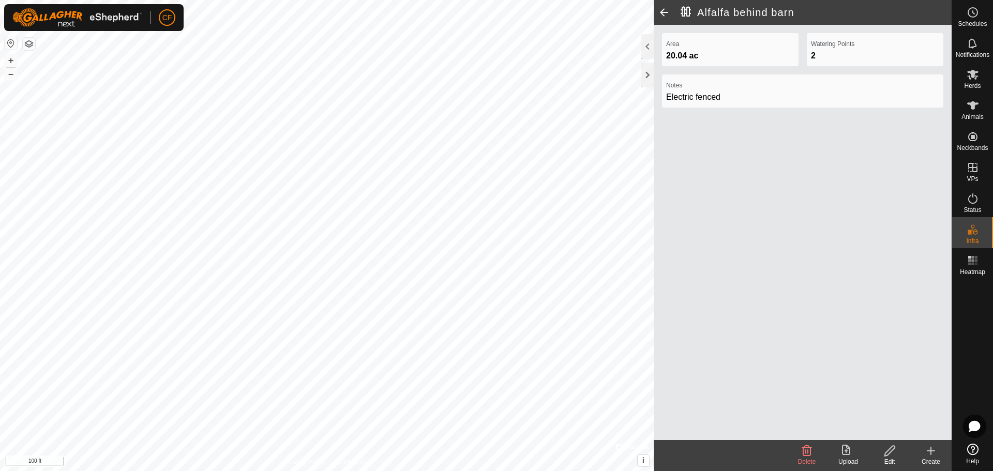
click at [661, 8] on span at bounding box center [664, 12] width 21 height 25
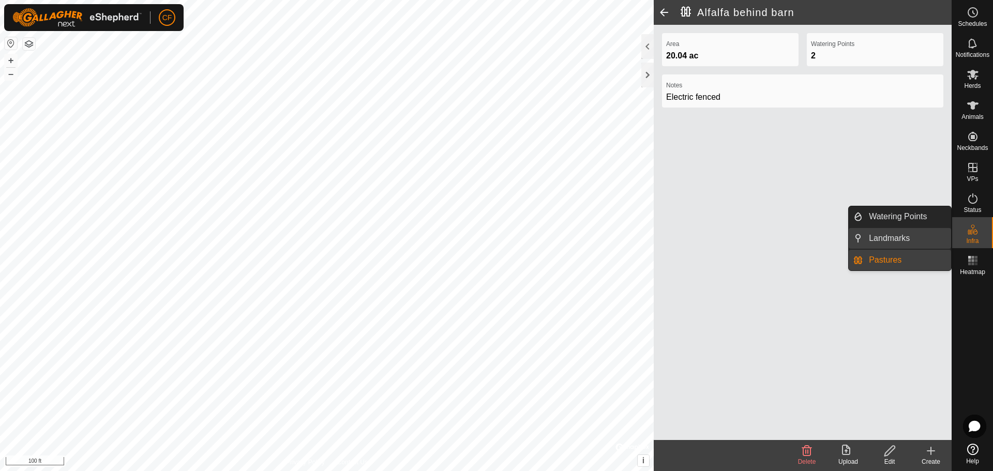
click at [897, 239] on link "Landmarks" at bounding box center [907, 238] width 88 height 21
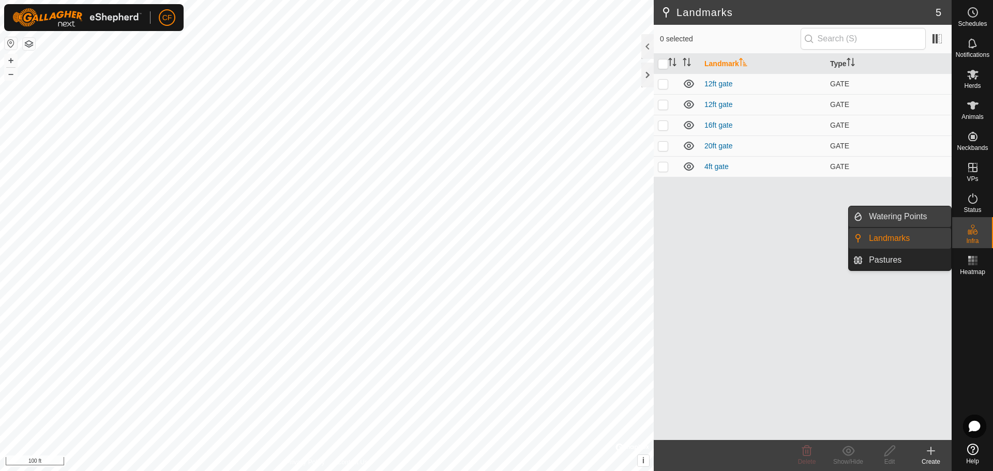
click at [897, 213] on link "Watering Points" at bounding box center [907, 216] width 88 height 21
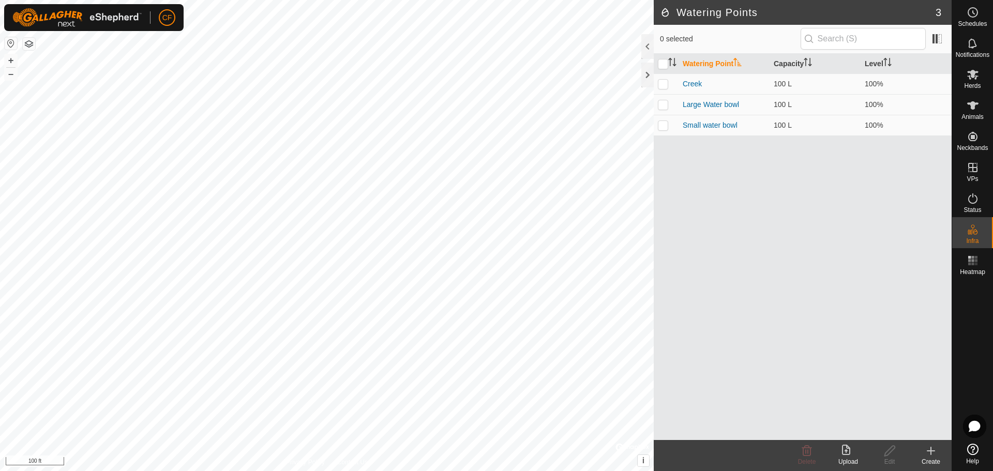
click at [932, 452] on icon at bounding box center [931, 451] width 12 height 12
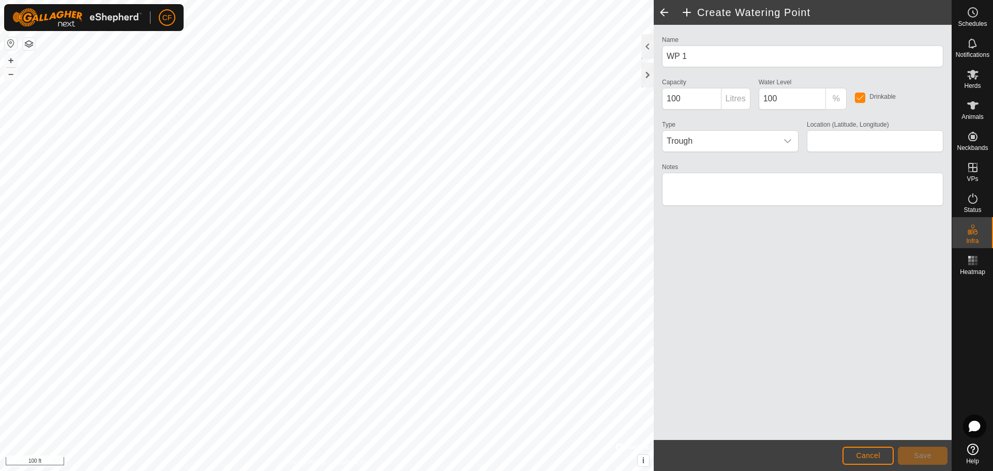
type input "45.432949, -76.149690"
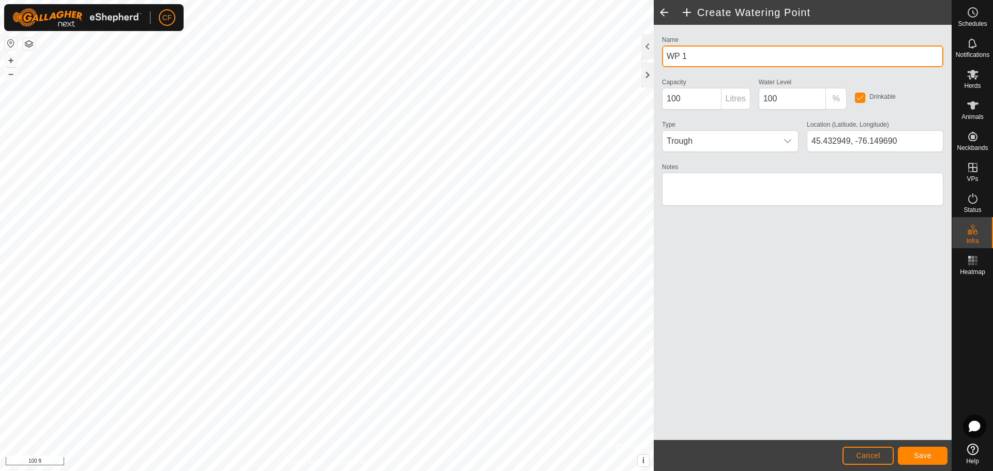
click at [640, 60] on div "Privacy Policy Contact Us WP 1 Type: trough Capacity: 100L Water Level: 100% Dr…" at bounding box center [476, 235] width 952 height 471
type input "Sugar Shack"
click at [787, 143] on icon "dropdown trigger" at bounding box center [788, 141] width 8 height 8
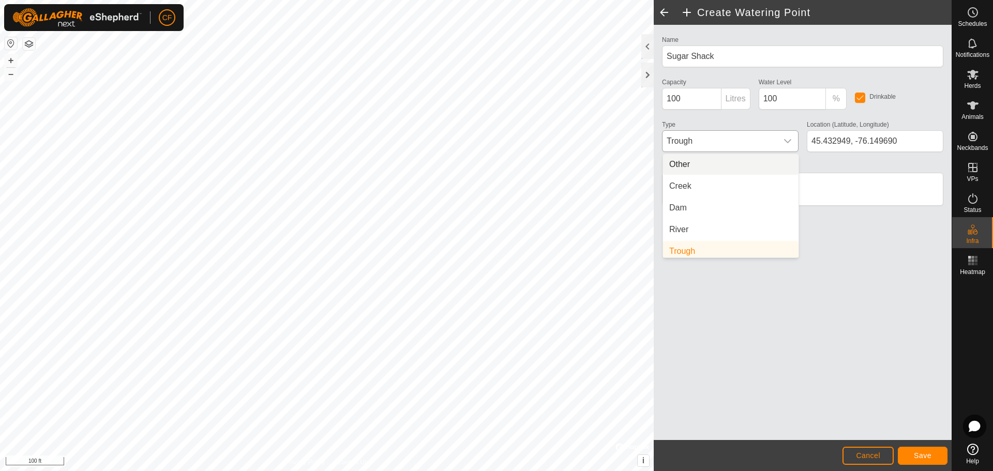
click at [691, 163] on li "Other" at bounding box center [731, 164] width 136 height 21
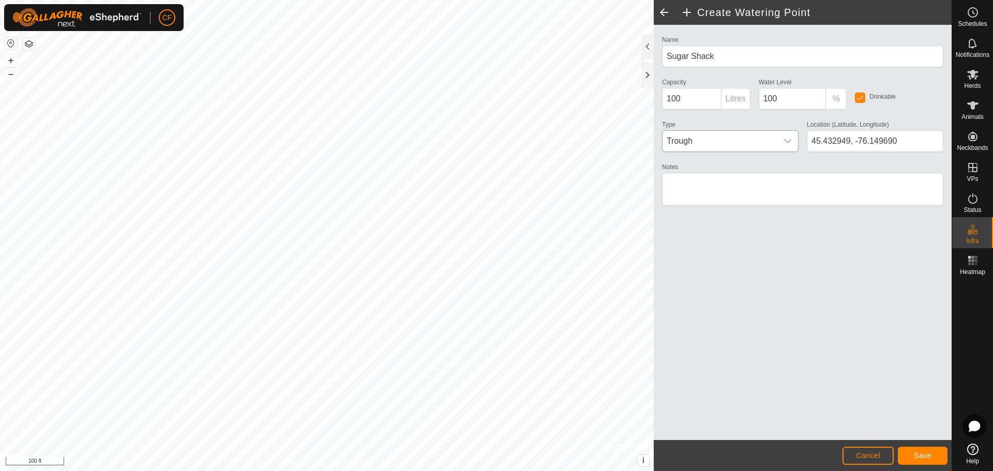
scroll to position [4, 0]
click at [695, 185] on textarea "Notes" at bounding box center [802, 189] width 281 height 33
type textarea "Well Point at Sugar Shack"
click at [917, 457] on span "Save" at bounding box center [923, 456] width 18 height 8
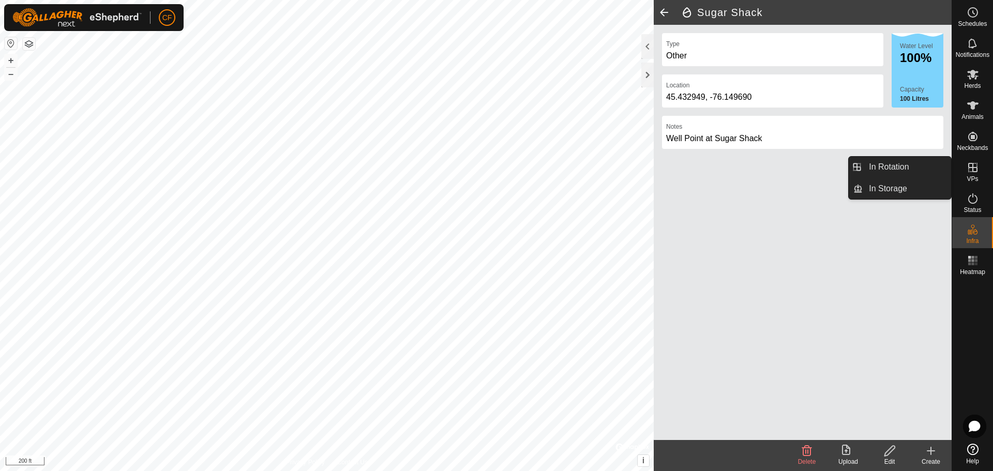
click at [974, 167] on icon at bounding box center [973, 167] width 12 height 12
click at [889, 171] on link "In Rotation" at bounding box center [907, 167] width 88 height 21
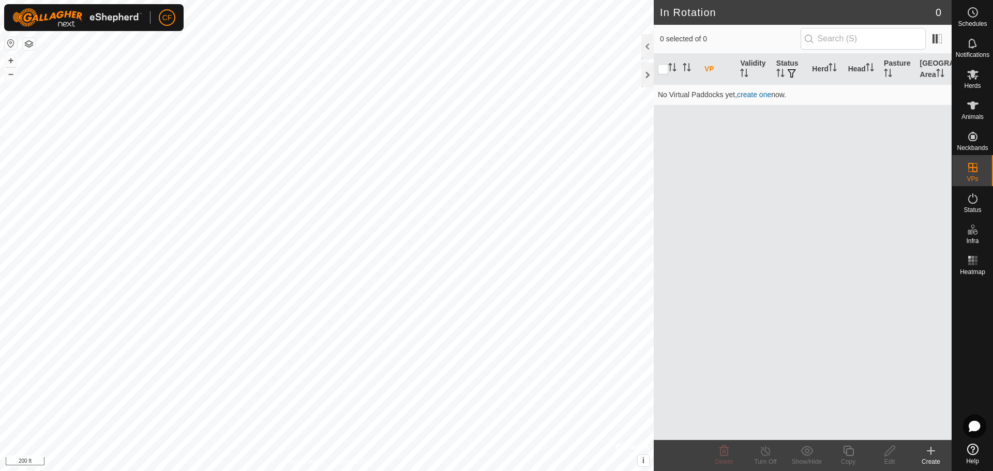
click at [933, 455] on icon at bounding box center [931, 451] width 12 height 12
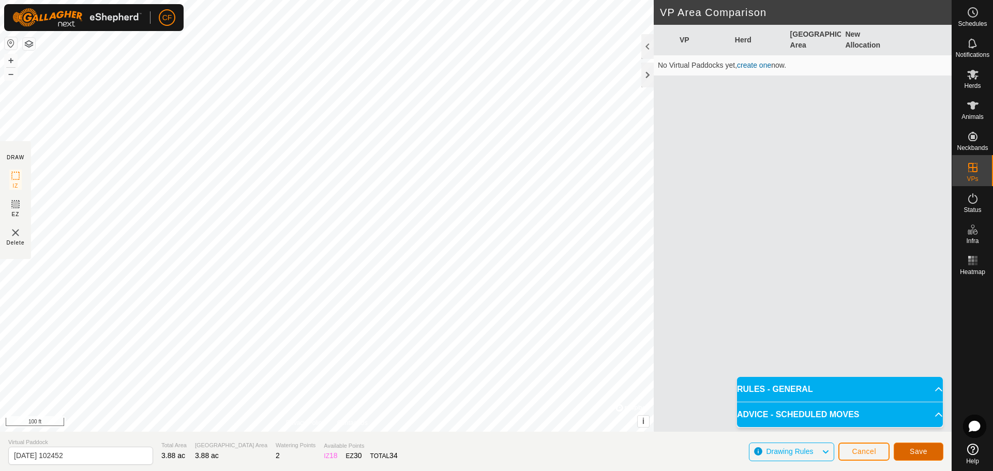
click at [918, 451] on span "Save" at bounding box center [919, 452] width 18 height 8
